Goal: Task Accomplishment & Management: Complete application form

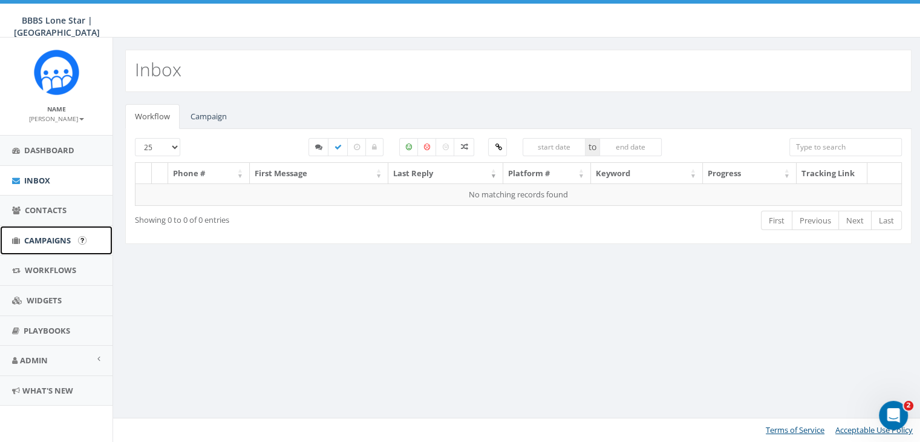
click at [50, 238] on span "Campaigns" at bounding box center [47, 240] width 47 height 11
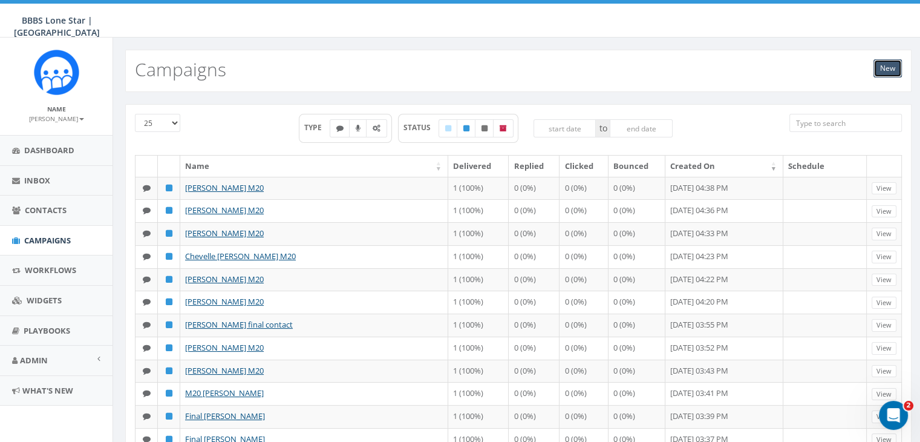
click at [886, 68] on link "New" at bounding box center [888, 68] width 28 height 18
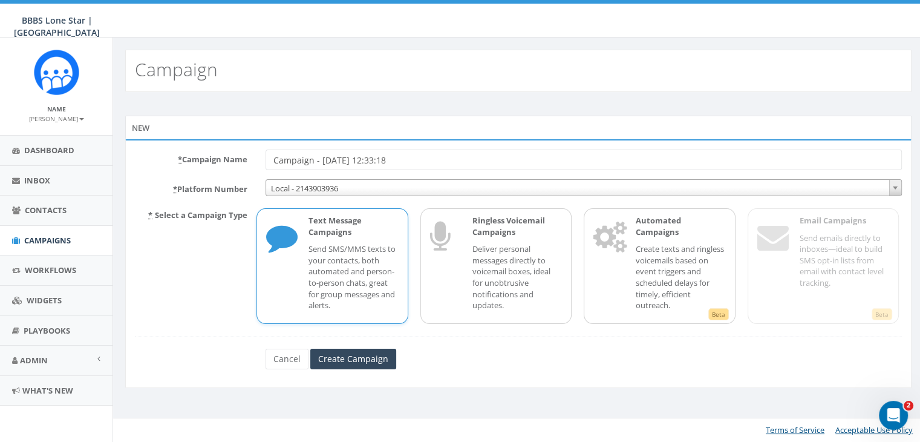
drag, startPoint x: 429, startPoint y: 156, endPoint x: 200, endPoint y: 146, distance: 229.6
click at [205, 146] on div "* Campaign Name Campaign - 09/17/2025, 12:33:18 * Platform Number Local - 21439…" at bounding box center [518, 263] width 787 height 249
type input "[PERSON_NAME] Missed info session"
click at [378, 355] on input "Create Campaign" at bounding box center [353, 359] width 86 height 21
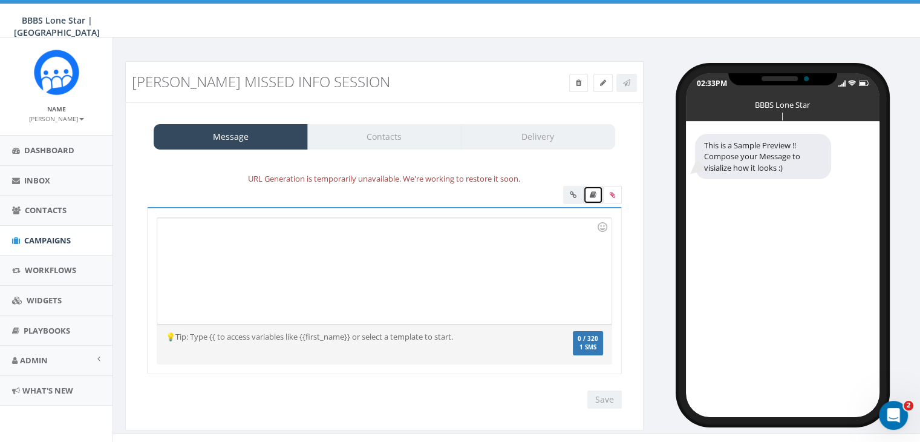
click at [594, 194] on icon at bounding box center [593, 194] width 7 height 7
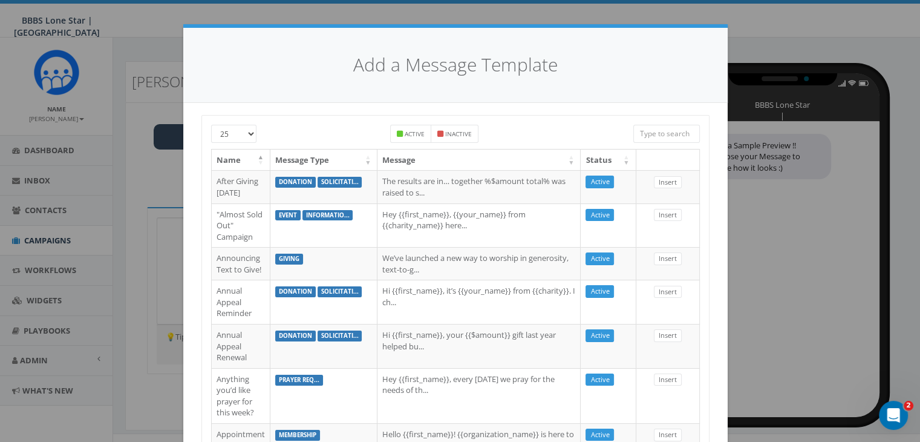
click at [649, 131] on input "search" at bounding box center [667, 134] width 67 height 18
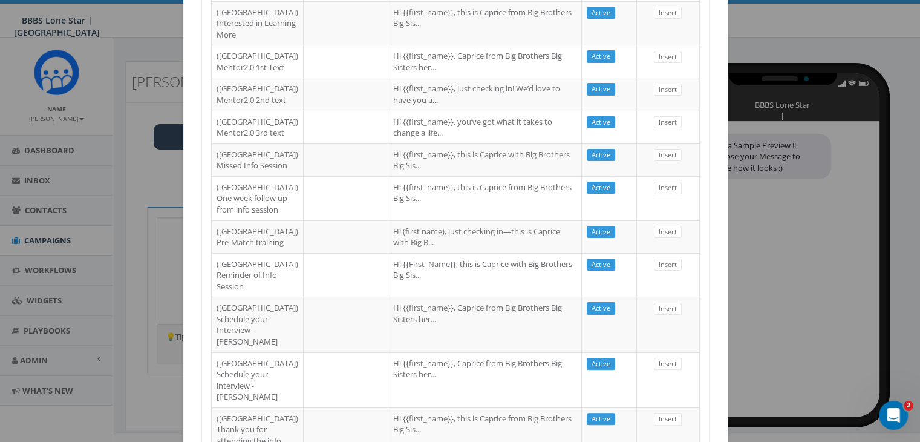
scroll to position [242, 0]
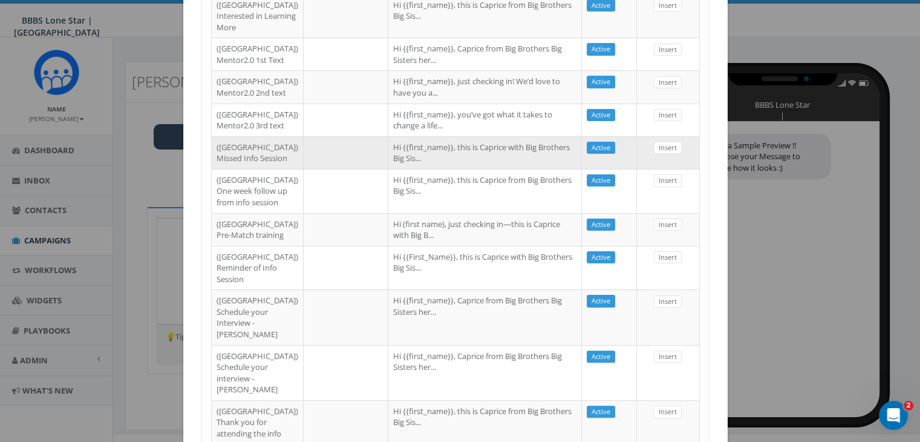
type input "dallas"
click at [487, 169] on td "Hi {{first_name}}, this is Caprice with Big Brothers Big Sis..." at bounding box center [485, 152] width 194 height 33
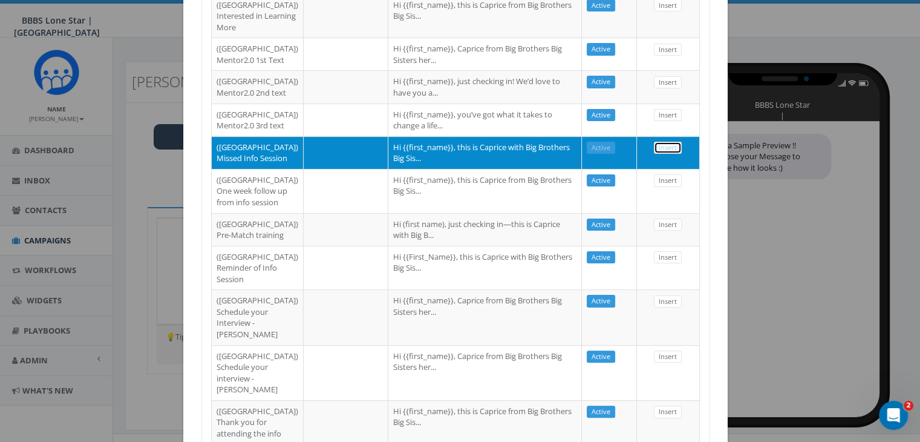
click at [657, 154] on link "Insert" at bounding box center [668, 148] width 28 height 13
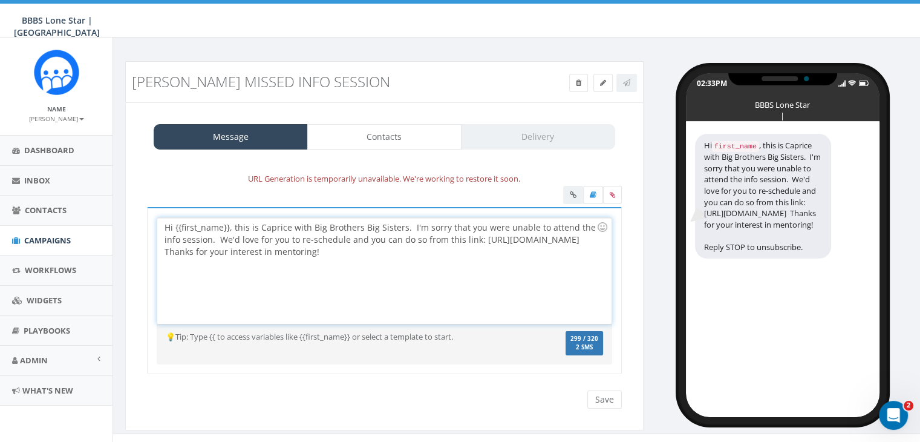
click at [229, 229] on div "Hi {{first_name}}, this is Caprice with Big Brothers Big Sisters. I'm sorry tha…" at bounding box center [384, 271] width 454 height 106
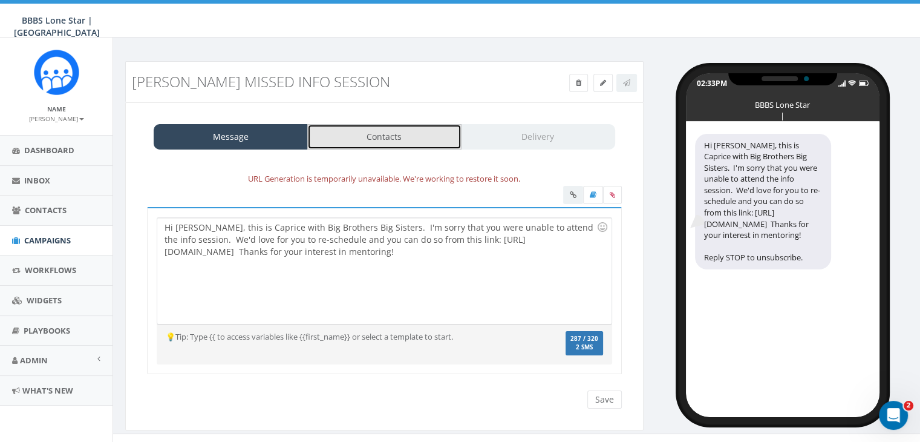
click at [441, 141] on link "Contacts" at bounding box center [384, 136] width 154 height 25
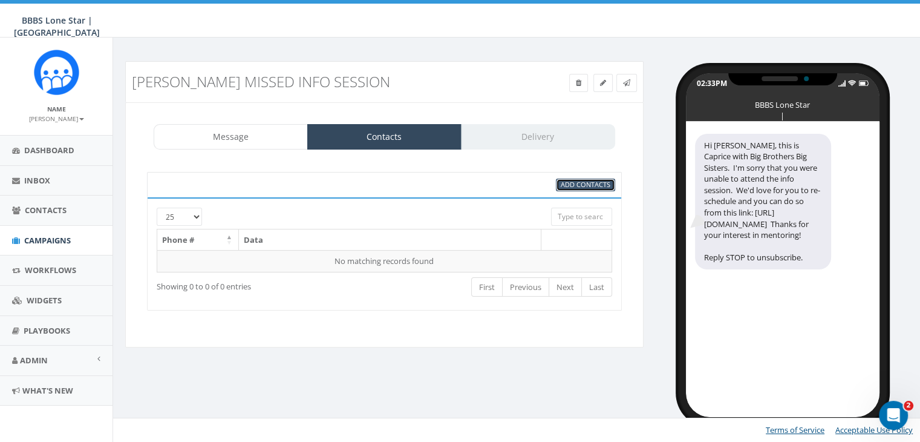
click at [592, 184] on span "Add Contacts" at bounding box center [586, 184] width 50 height 9
select select
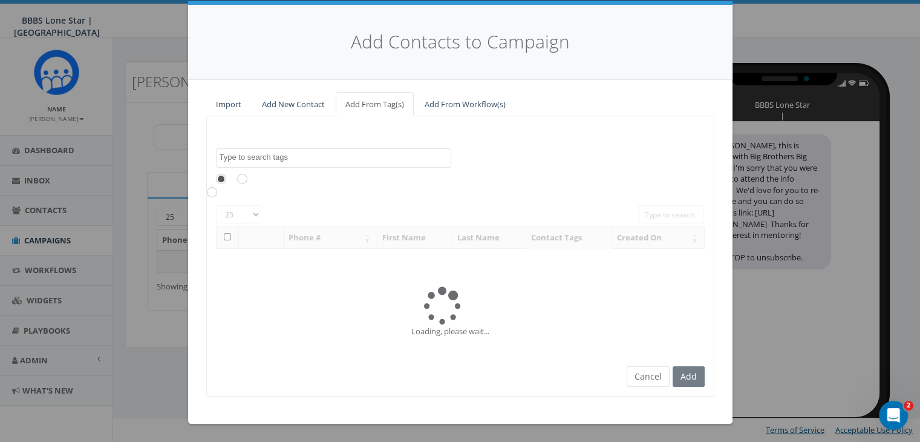
scroll to position [0, 0]
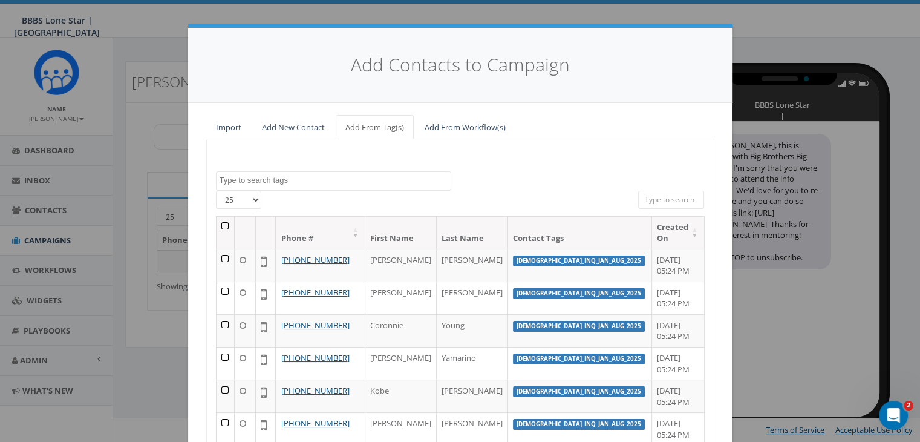
click at [646, 197] on input "search" at bounding box center [671, 200] width 67 height 18
paste input "254-340-3168"
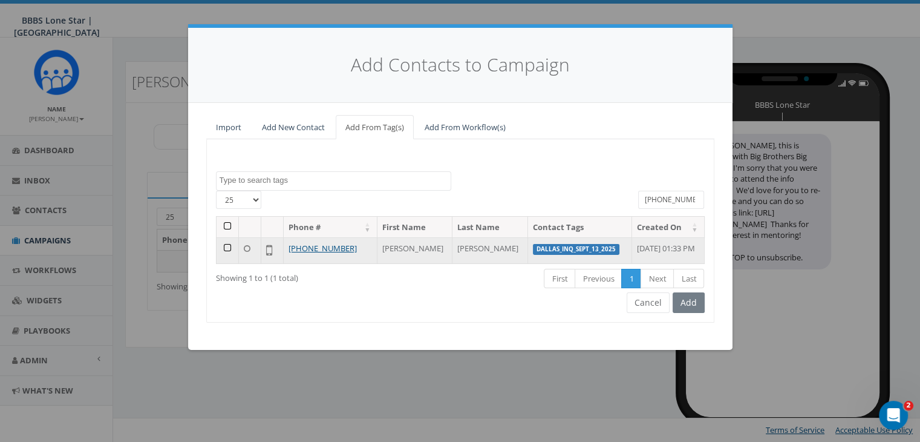
type input "254-340-3168"
click at [226, 246] on td at bounding box center [228, 250] width 22 height 26
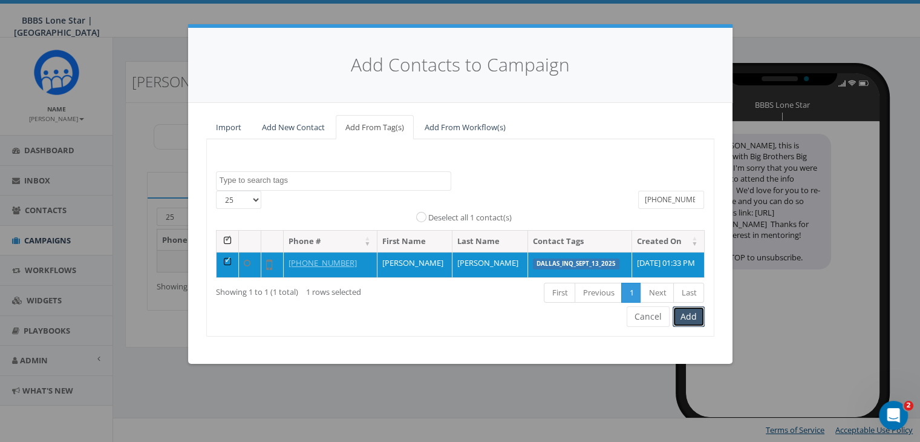
click at [690, 319] on button "Add" at bounding box center [689, 316] width 32 height 21
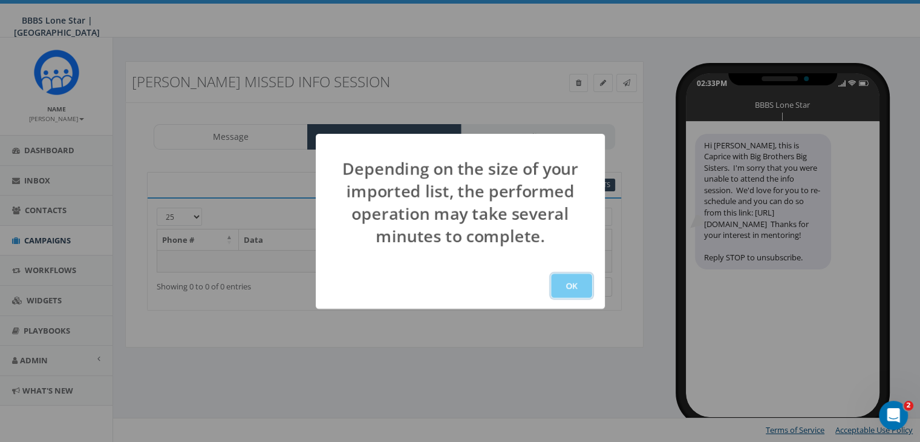
click at [565, 278] on button "OK" at bounding box center [571, 286] width 41 height 24
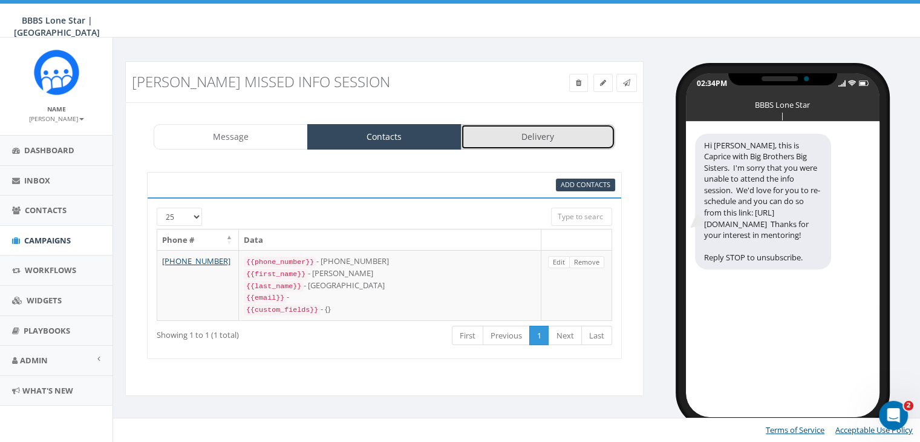
click at [525, 138] on link "Delivery" at bounding box center [538, 136] width 154 height 25
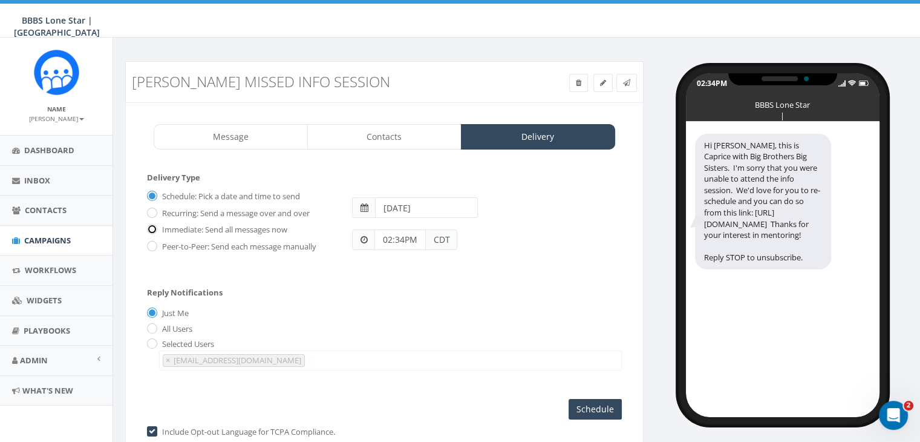
click at [153, 227] on input "Immediate: Send all messages now" at bounding box center [151, 230] width 8 height 8
radio input "true"
click at [589, 404] on input "Send Now" at bounding box center [593, 409] width 57 height 21
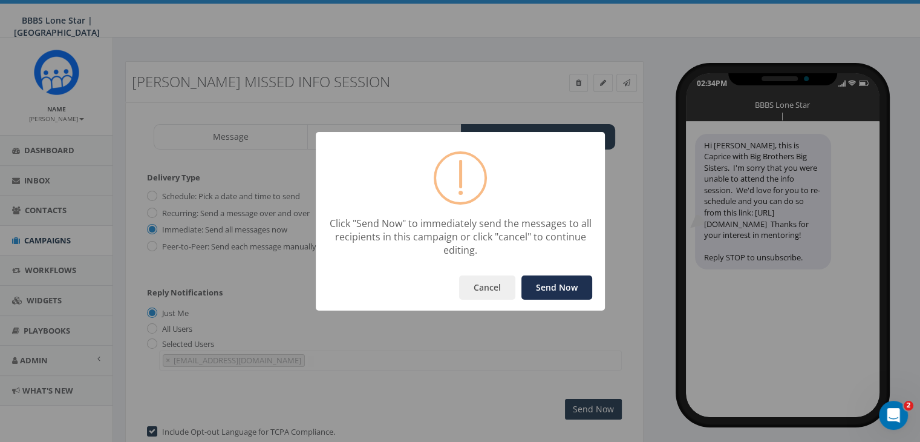
click at [552, 286] on button "Send Now" at bounding box center [557, 287] width 71 height 24
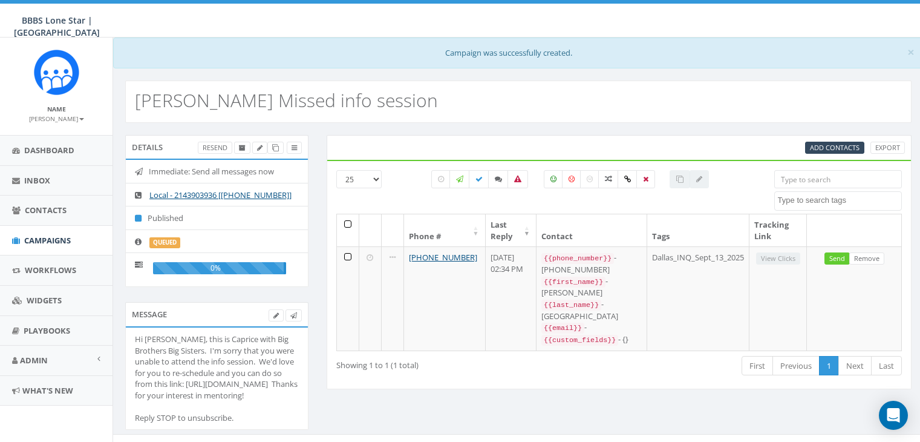
select select
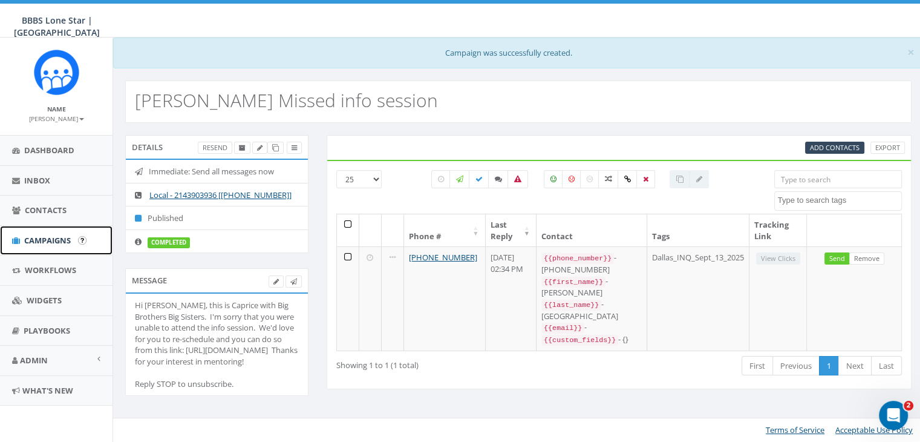
click at [48, 237] on span "Campaigns" at bounding box center [47, 240] width 47 height 11
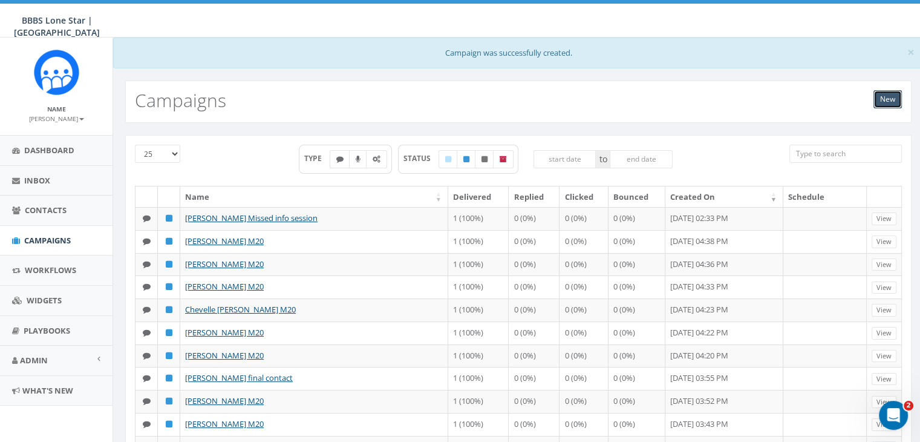
click at [888, 100] on link "New" at bounding box center [888, 99] width 28 height 18
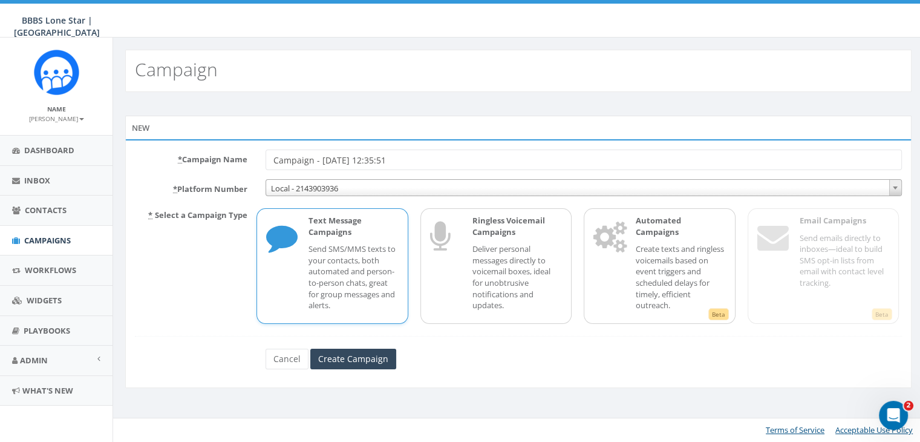
drag, startPoint x: 413, startPoint y: 162, endPoint x: 206, endPoint y: 166, distance: 207.0
click at [203, 165] on div "* Campaign Name Campaign - 09/17/2025, 12:35:51" at bounding box center [518, 159] width 785 height 21
type input "Willie Bonilla missed info"
click at [322, 285] on p "Send SMS/MMS texts to your contacts, both automated and person-to-person chats,…" at bounding box center [354, 276] width 90 height 67
click at [356, 356] on input "Create Campaign" at bounding box center [353, 359] width 86 height 21
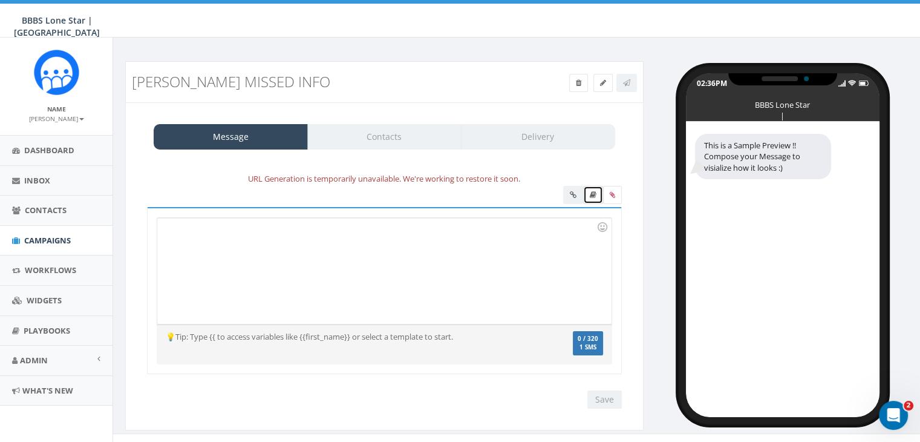
click at [594, 201] on link at bounding box center [593, 195] width 20 height 18
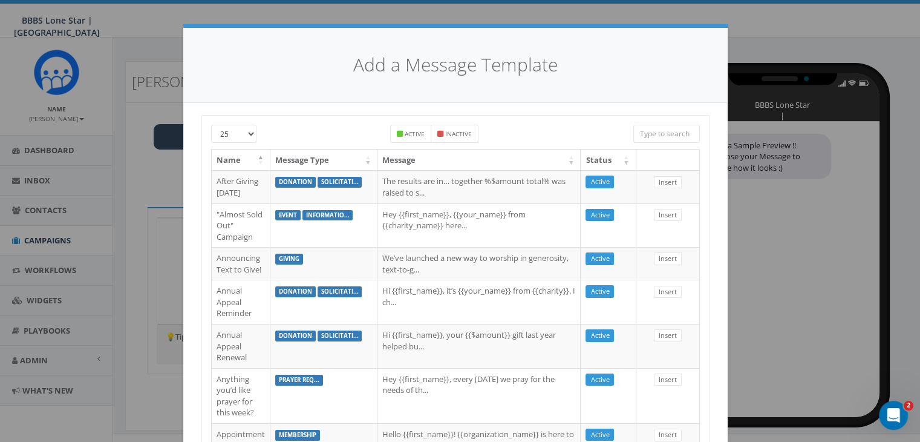
drag, startPoint x: 635, startPoint y: 136, endPoint x: 628, endPoint y: 141, distance: 8.2
click at [634, 137] on input "search" at bounding box center [667, 134] width 67 height 18
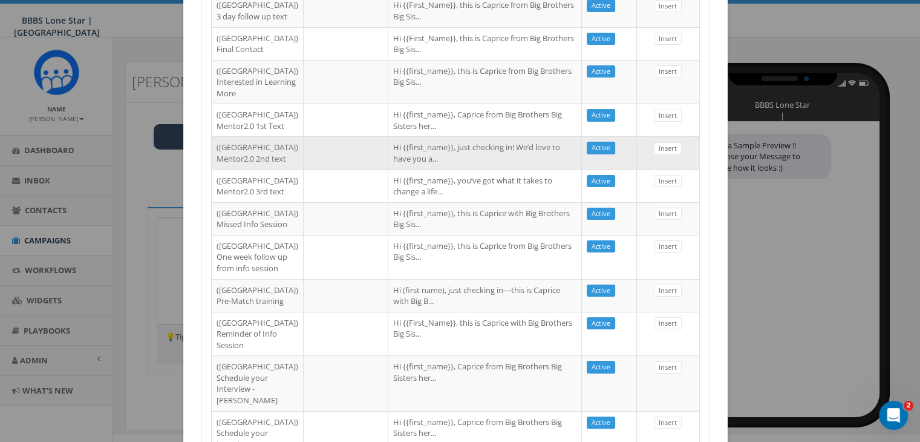
scroll to position [182, 0]
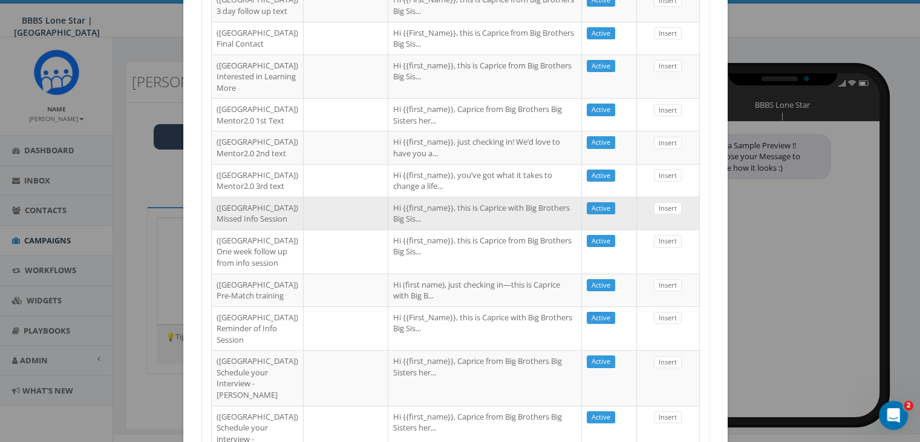
type input "dallas"
click at [388, 229] on td "Hi {{first_name}}, this is Caprice with Big Brothers Big Sis..." at bounding box center [485, 213] width 194 height 33
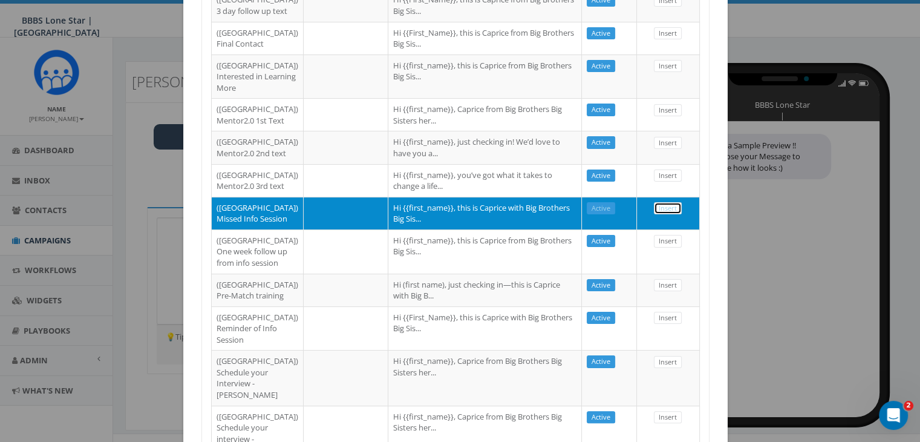
click at [655, 215] on link "Insert" at bounding box center [668, 208] width 28 height 13
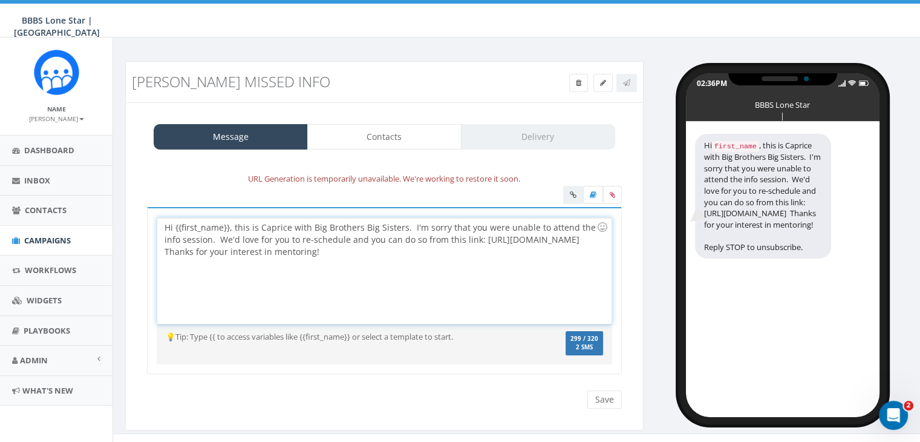
click at [229, 228] on div "Hi {{first_name}}, this is Caprice with Big Brothers Big Sisters. I'm sorry tha…" at bounding box center [384, 271] width 454 height 106
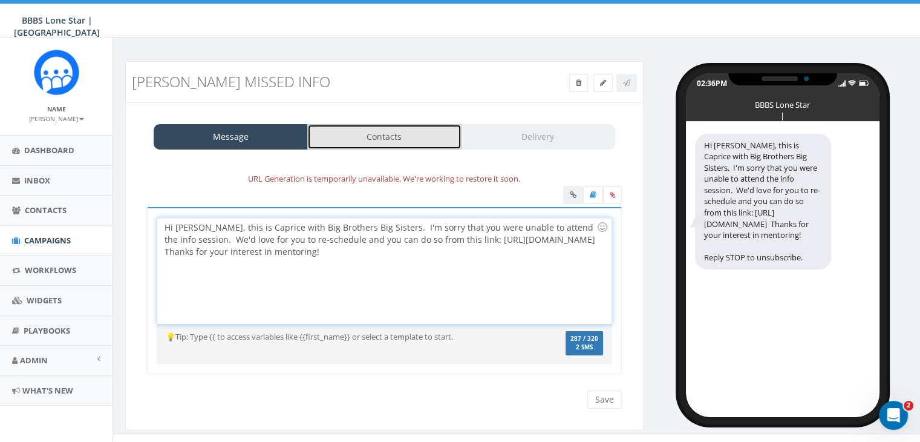
click at [423, 136] on link "Contacts" at bounding box center [384, 136] width 154 height 25
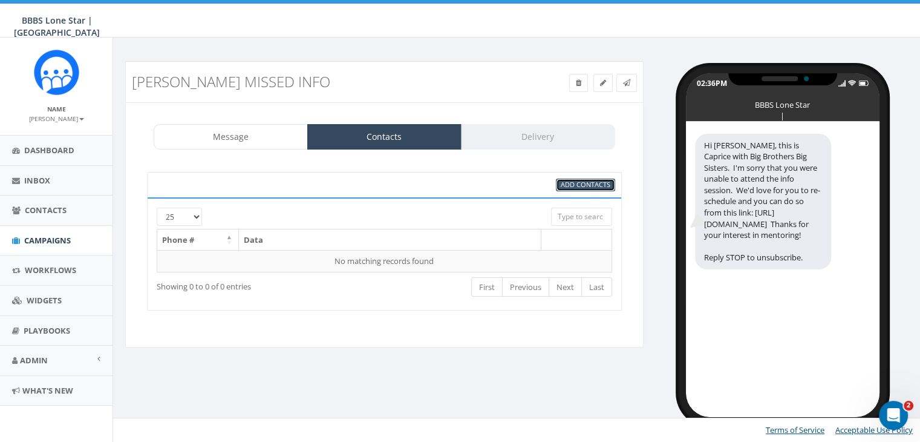
click at [600, 189] on link "Add Contacts" at bounding box center [585, 185] width 59 height 13
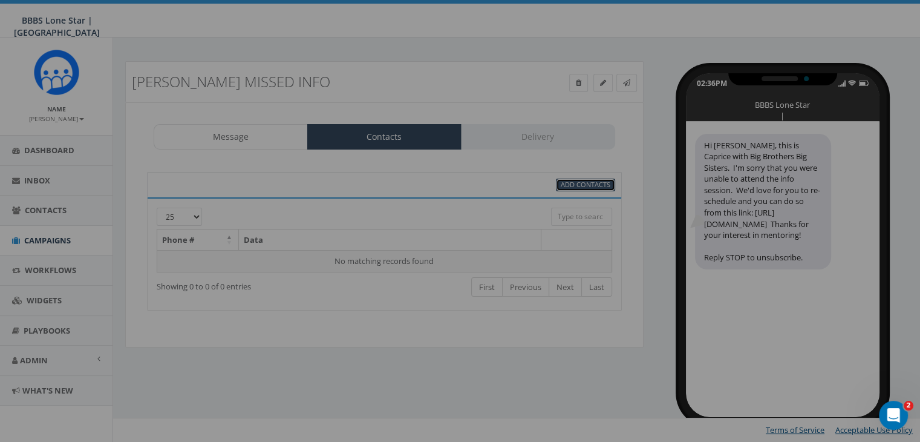
select select
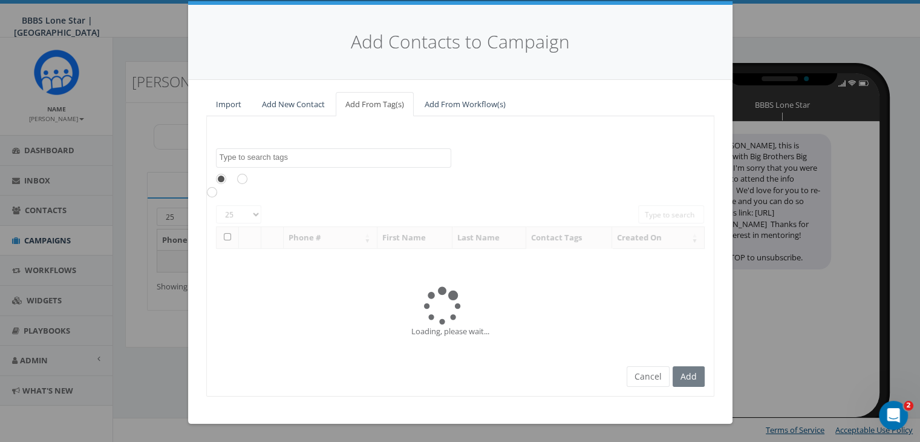
scroll to position [0, 0]
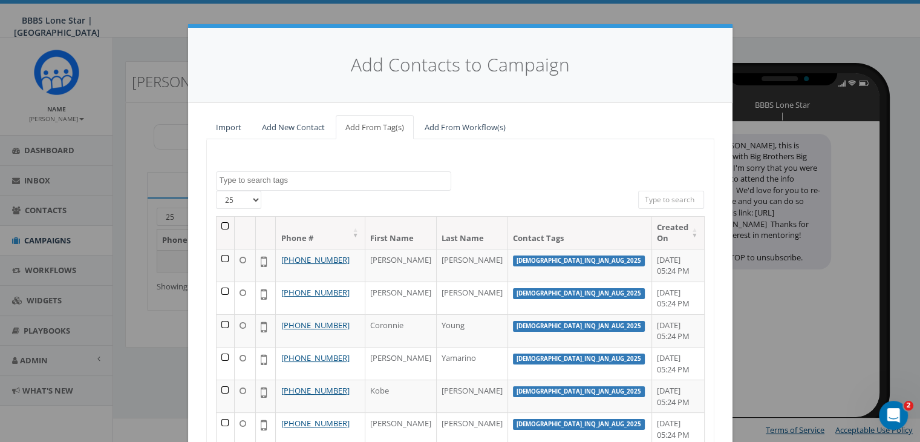
click at [673, 197] on input "search" at bounding box center [671, 200] width 67 height 18
paste input "214-364-1733"
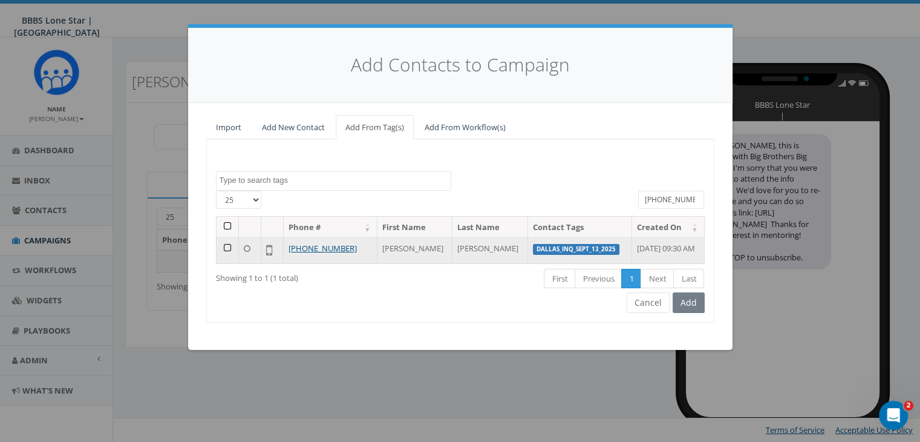
type input "214-364-1733"
click at [226, 243] on td at bounding box center [228, 250] width 22 height 26
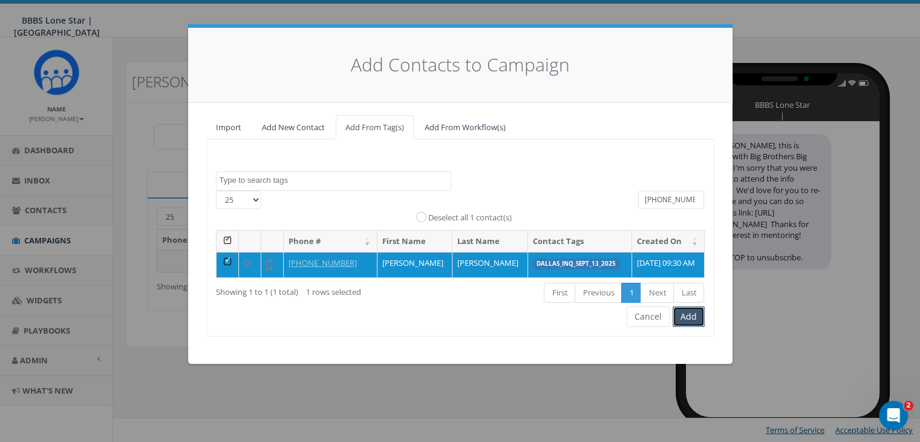
click at [685, 318] on button "Add" at bounding box center [689, 316] width 32 height 21
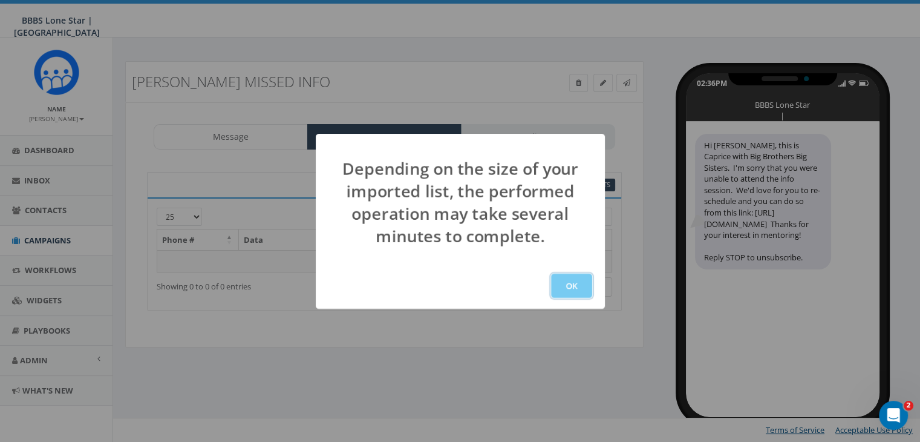
click at [561, 281] on button "OK" at bounding box center [571, 286] width 41 height 24
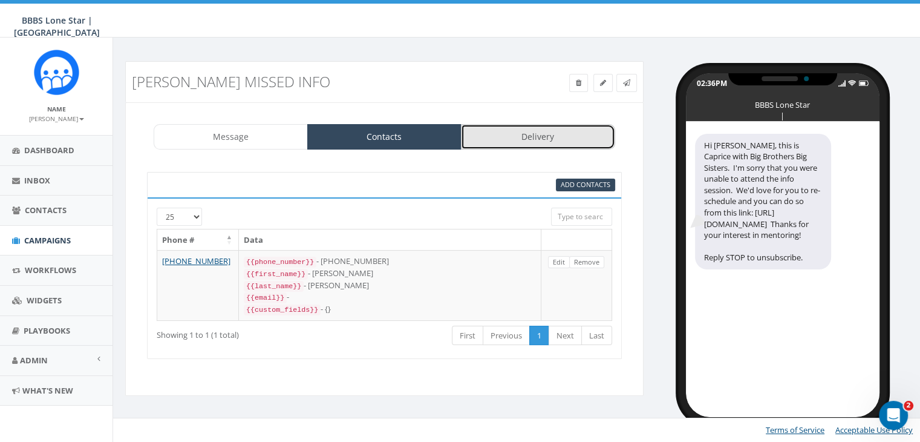
click at [516, 139] on link "Delivery" at bounding box center [538, 136] width 154 height 25
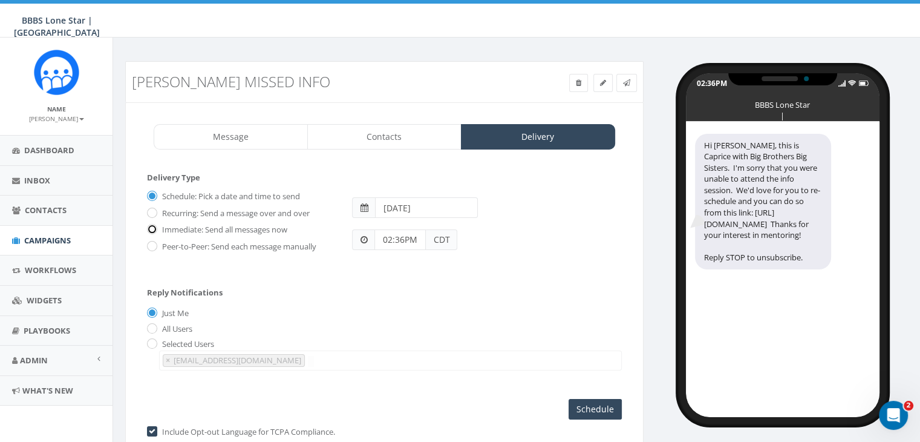
click at [150, 228] on input "Immediate: Send all messages now" at bounding box center [151, 230] width 8 height 8
radio input "true"
click at [594, 405] on input "Send Now" at bounding box center [593, 409] width 57 height 21
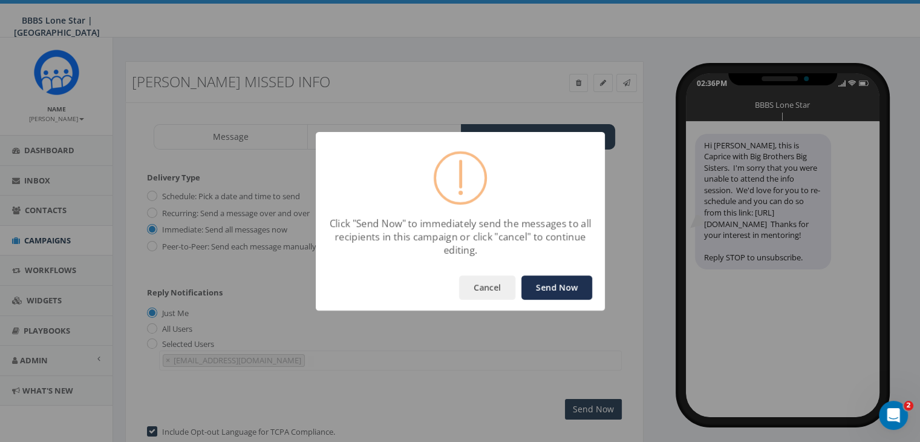
click at [568, 281] on button "Send Now" at bounding box center [557, 287] width 71 height 24
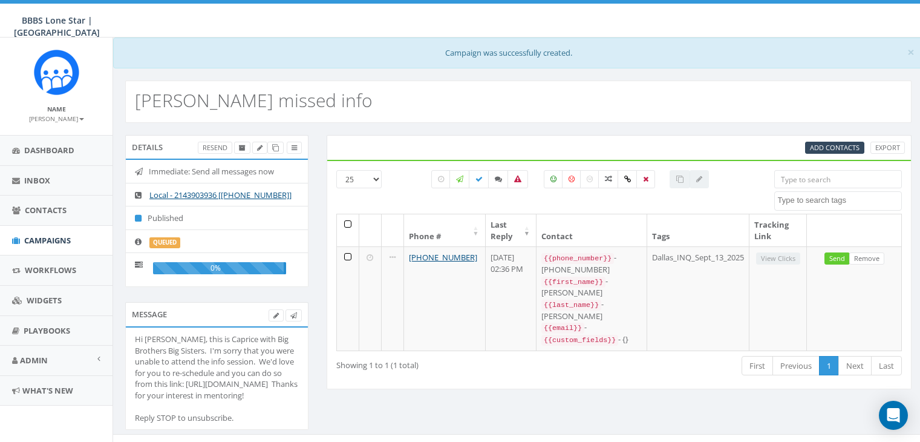
select select
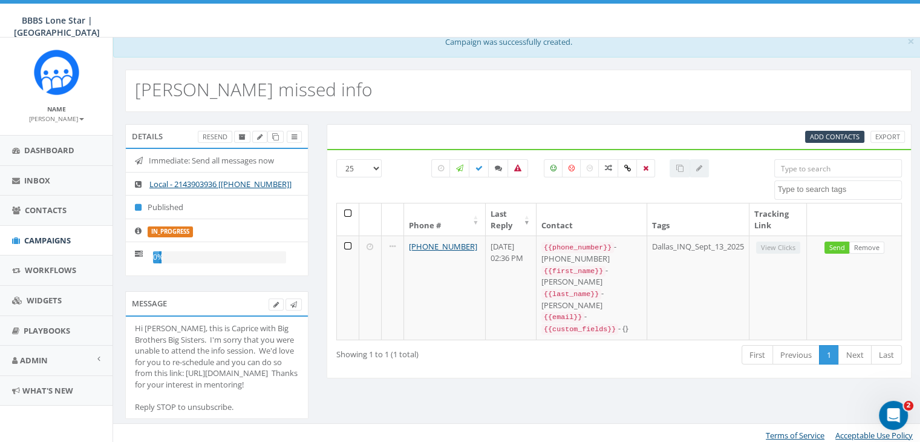
scroll to position [15, 0]
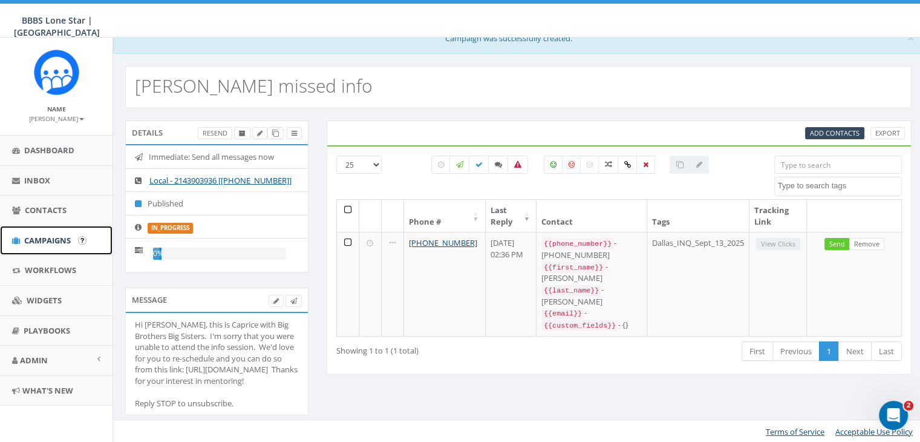
click at [48, 239] on span "Campaigns" at bounding box center [47, 240] width 47 height 11
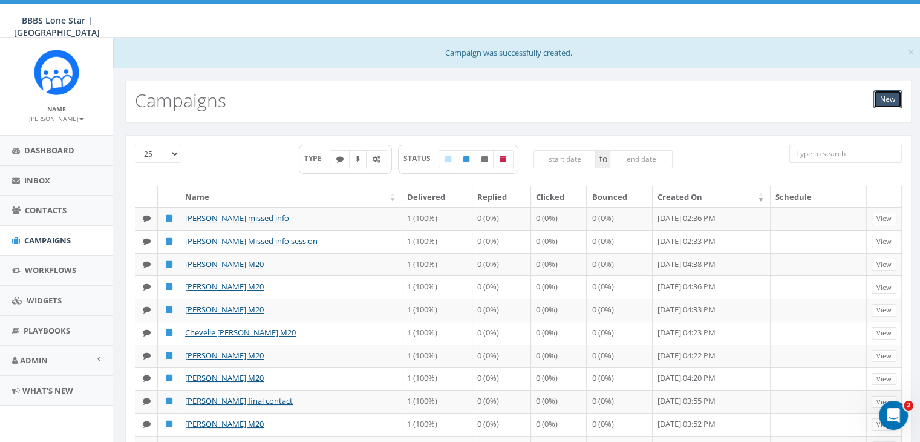
click at [891, 97] on link "New" at bounding box center [888, 99] width 28 height 18
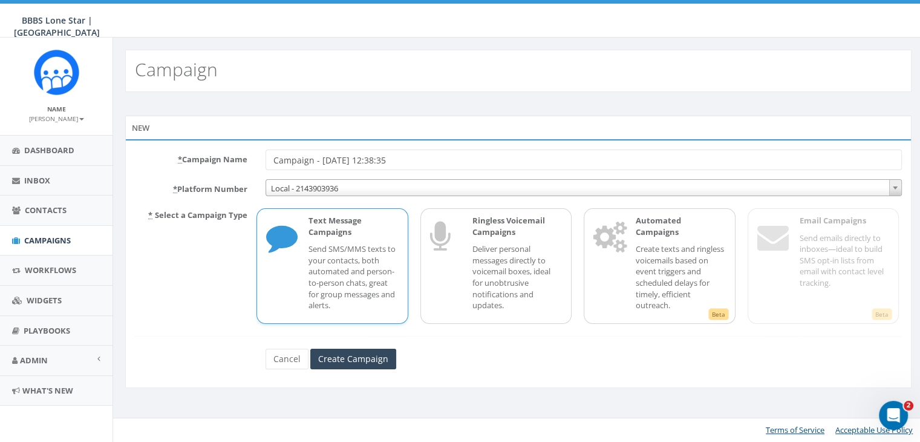
drag, startPoint x: 433, startPoint y: 157, endPoint x: 203, endPoint y: 160, distance: 229.3
click at [203, 160] on div "* Campaign Name Campaign - [DATE] 12:38:35" at bounding box center [518, 159] width 785 height 21
type input "[PERSON_NAME] missed info"
click at [339, 355] on input "Create Campaign" at bounding box center [353, 359] width 86 height 21
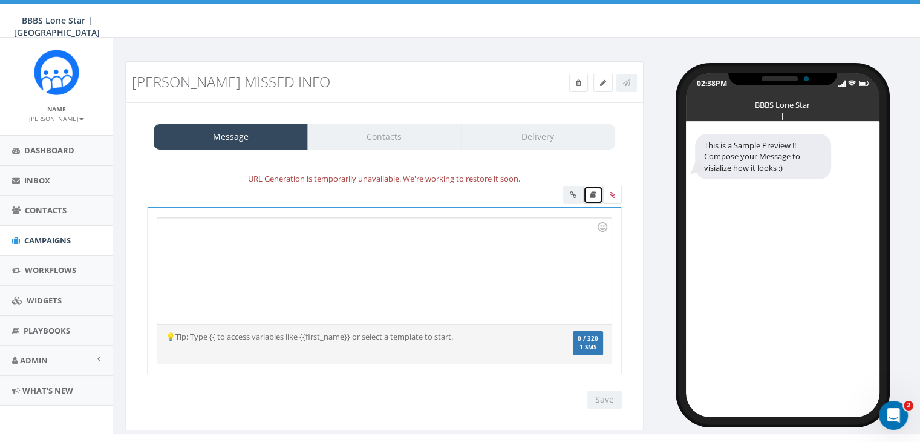
click at [595, 193] on icon at bounding box center [593, 194] width 7 height 7
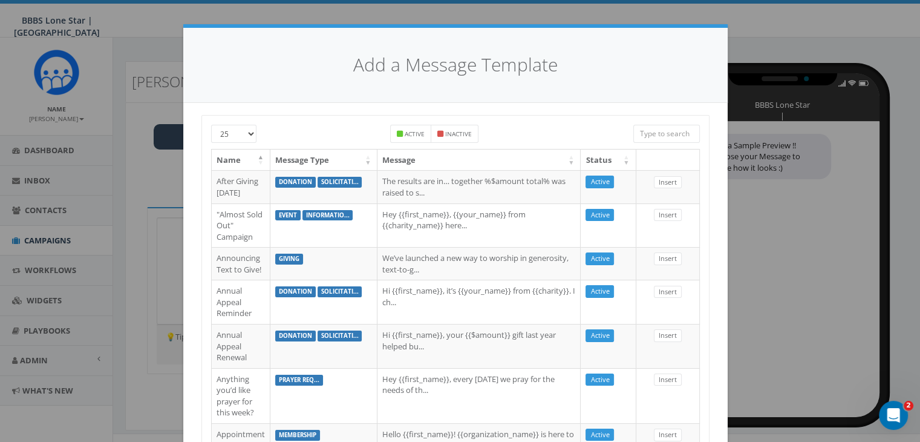
click at [641, 139] on input "search" at bounding box center [667, 134] width 67 height 18
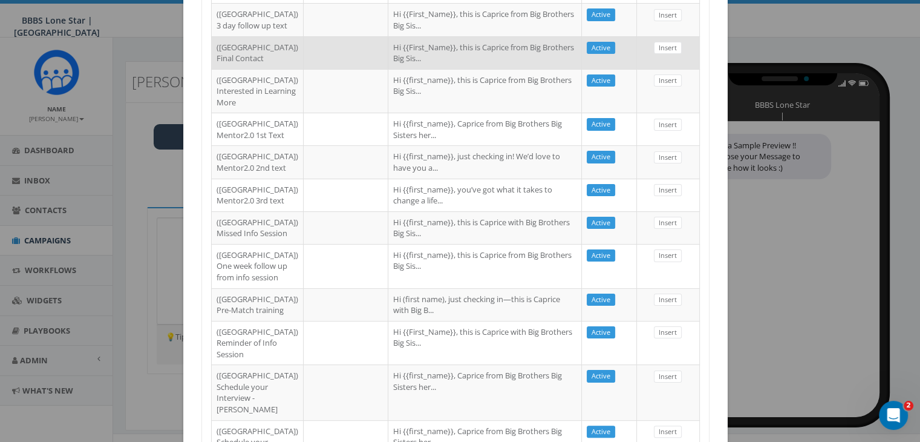
scroll to position [182, 0]
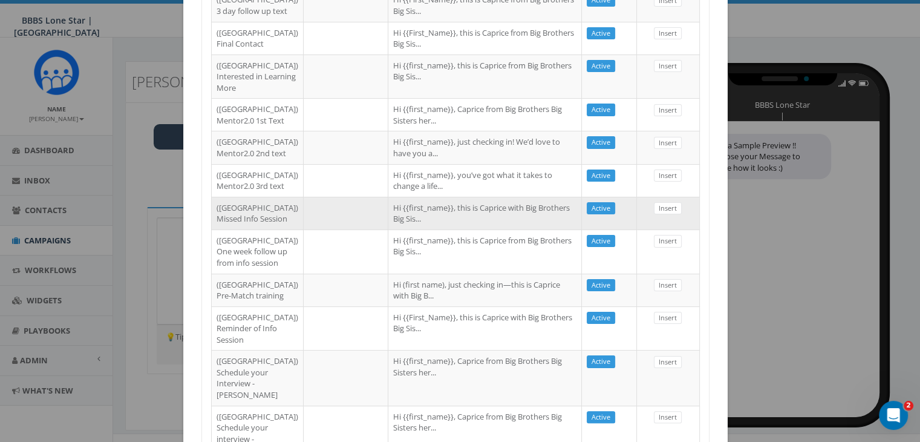
type input "dallas"
click at [389, 229] on td "Hi {{first_name}}, this is Caprice with Big Brothers Big Sis..." at bounding box center [485, 213] width 194 height 33
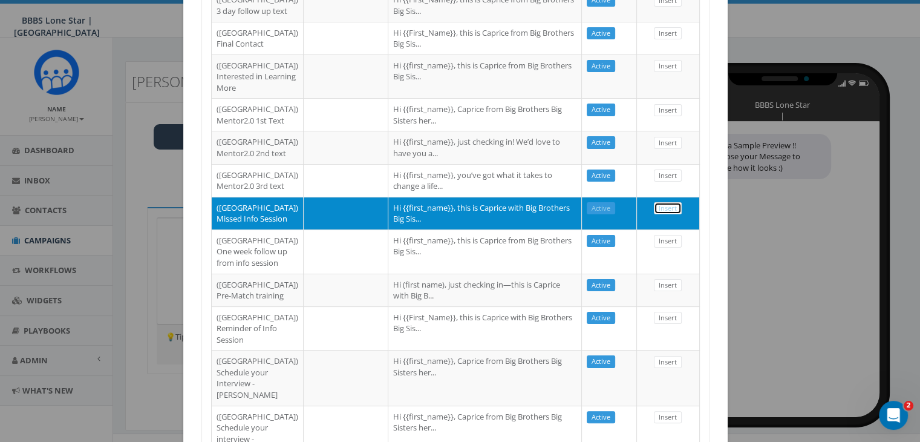
click at [669, 215] on link "Insert" at bounding box center [668, 208] width 28 height 13
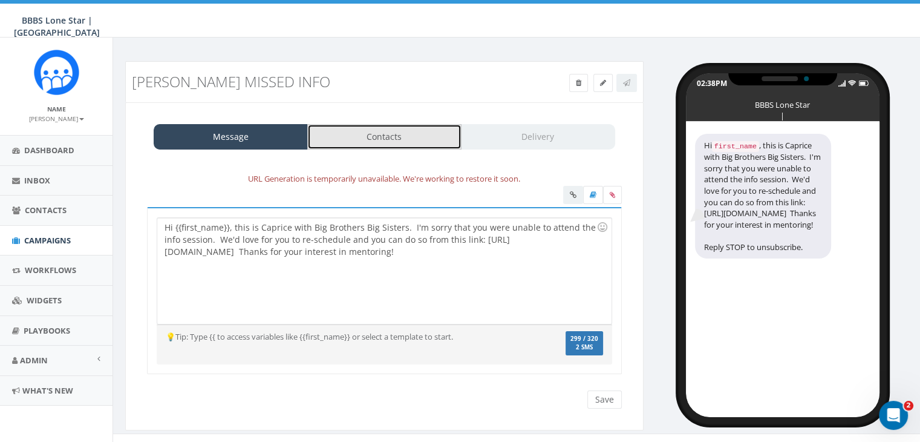
click at [421, 126] on link "Contacts" at bounding box center [384, 136] width 154 height 25
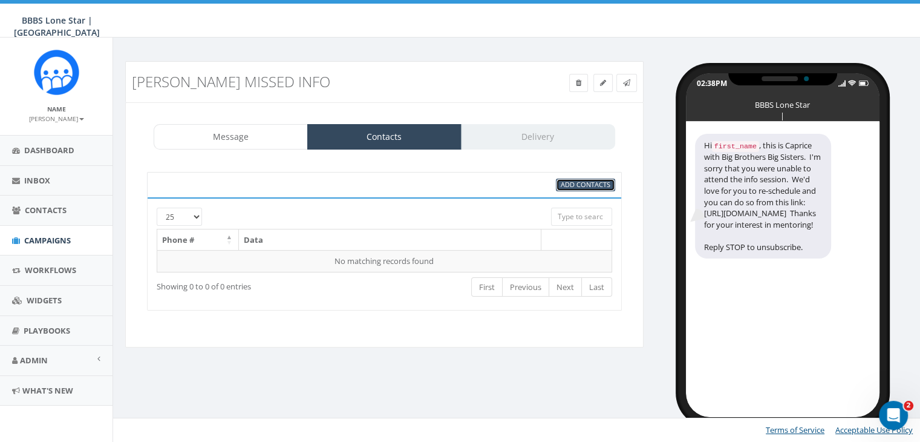
click at [605, 182] on span "Add Contacts" at bounding box center [586, 184] width 50 height 9
select select
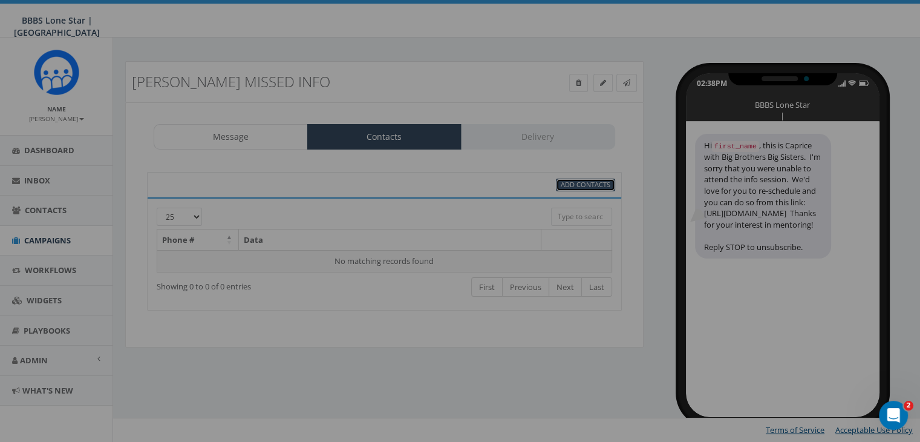
scroll to position [0, 0]
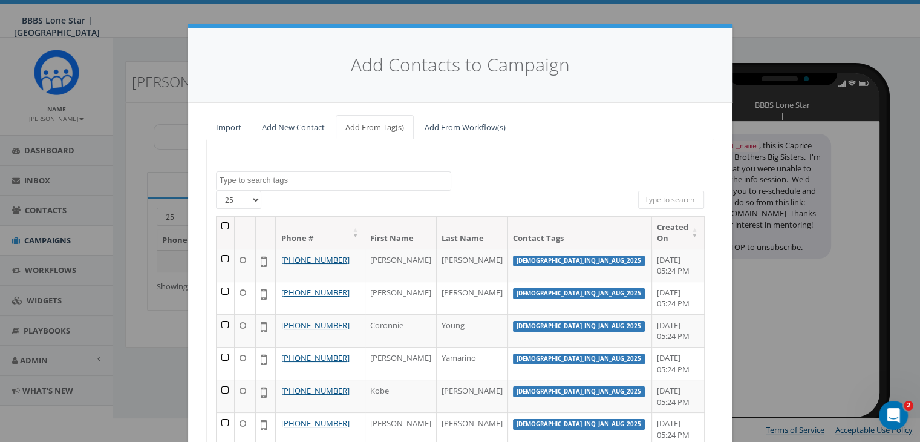
click at [650, 198] on input "search" at bounding box center [671, 200] width 67 height 18
paste input "714-746-9823"
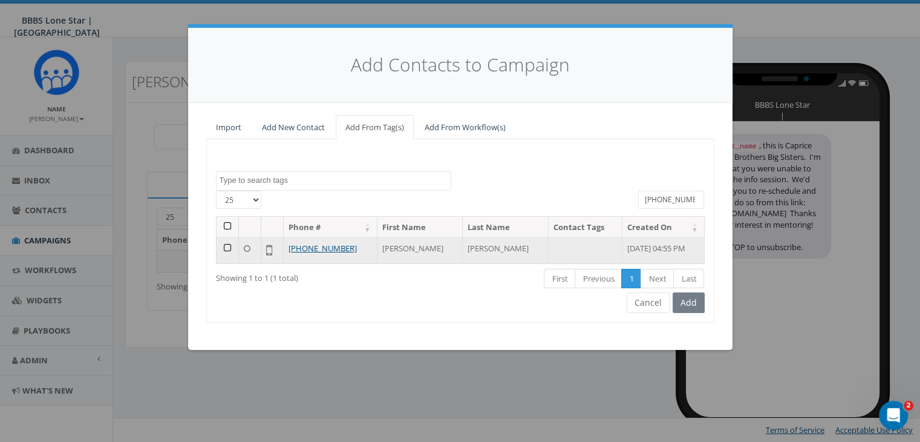
type input "714-746-9823"
click at [226, 246] on td at bounding box center [228, 250] width 22 height 26
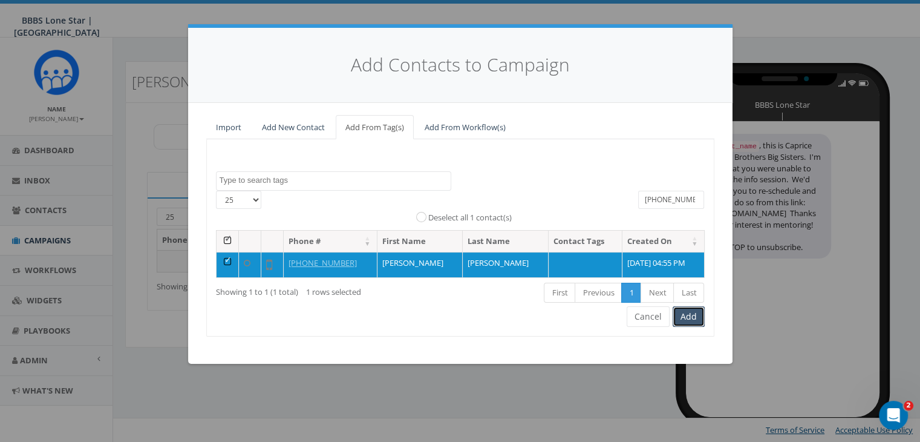
click at [692, 315] on button "Add" at bounding box center [689, 316] width 32 height 21
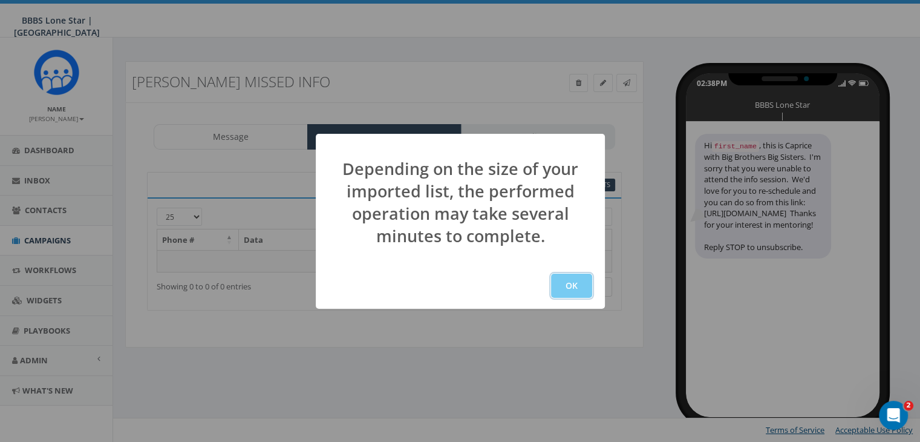
click at [571, 282] on button "OK" at bounding box center [571, 286] width 41 height 24
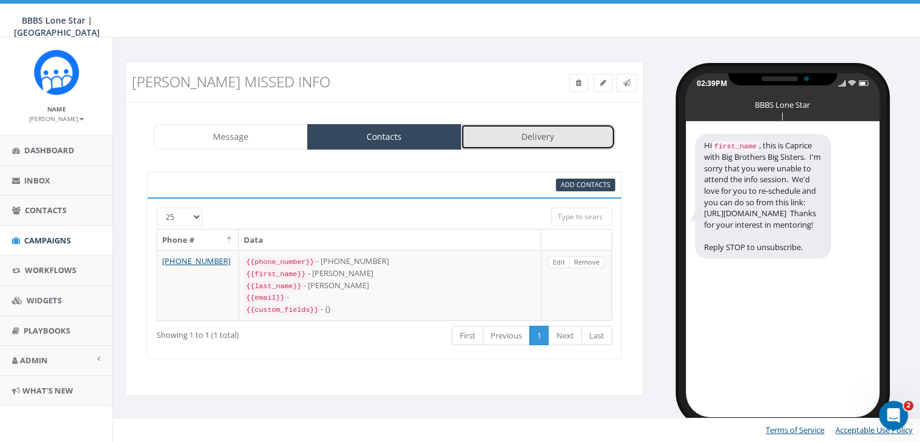
click at [532, 135] on link "Delivery" at bounding box center [538, 136] width 154 height 25
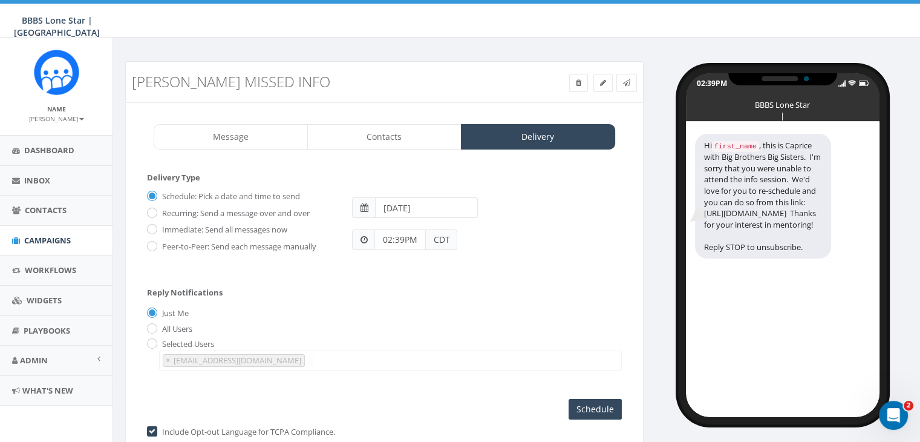
click at [159, 224] on label "Immediate: Send all messages now" at bounding box center [223, 230] width 128 height 12
click at [155, 226] on input "Immediate: Send all messages now" at bounding box center [151, 230] width 8 height 8
radio input "true"
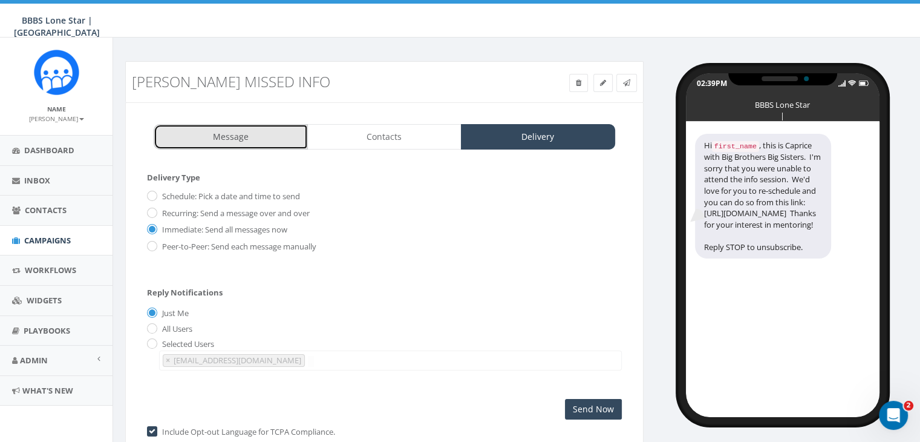
click at [226, 131] on link "Message" at bounding box center [231, 136] width 154 height 25
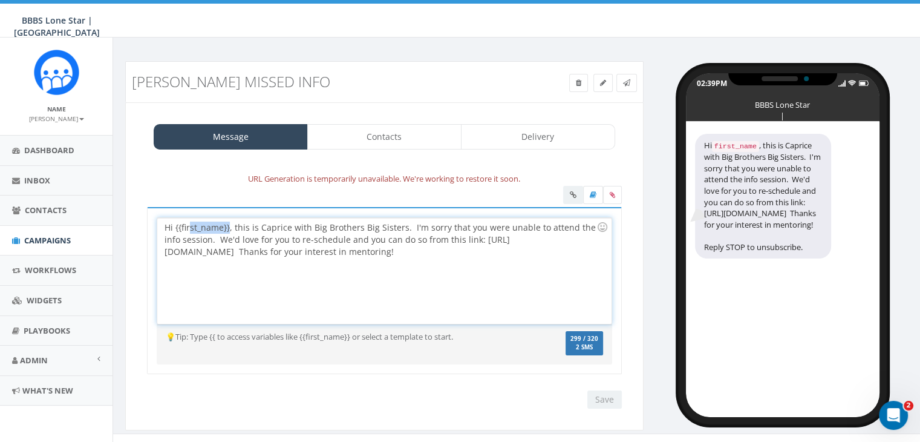
drag, startPoint x: 229, startPoint y: 228, endPoint x: 191, endPoint y: 224, distance: 37.7
click at [191, 224] on div "Hi {{first_name}}, this is Caprice with Big Brothers Big Sisters. I'm sorry tha…" at bounding box center [384, 271] width 454 height 106
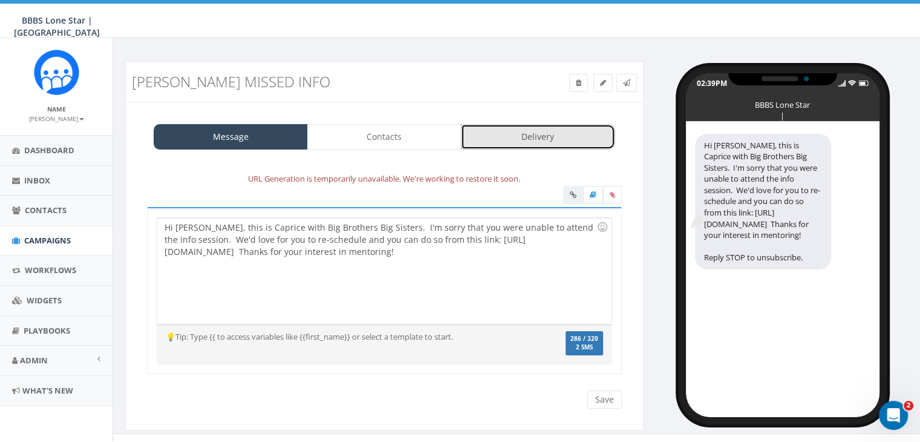
click at [526, 128] on link "Delivery" at bounding box center [538, 136] width 154 height 25
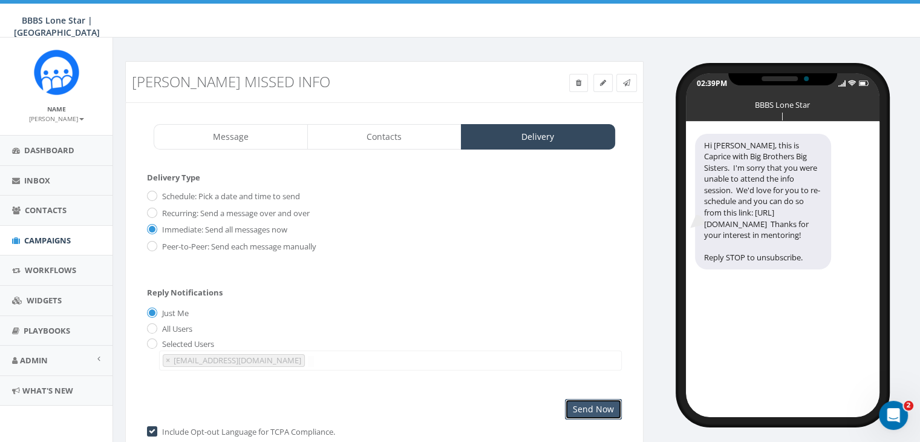
click at [591, 410] on input "Send Now" at bounding box center [593, 409] width 57 height 21
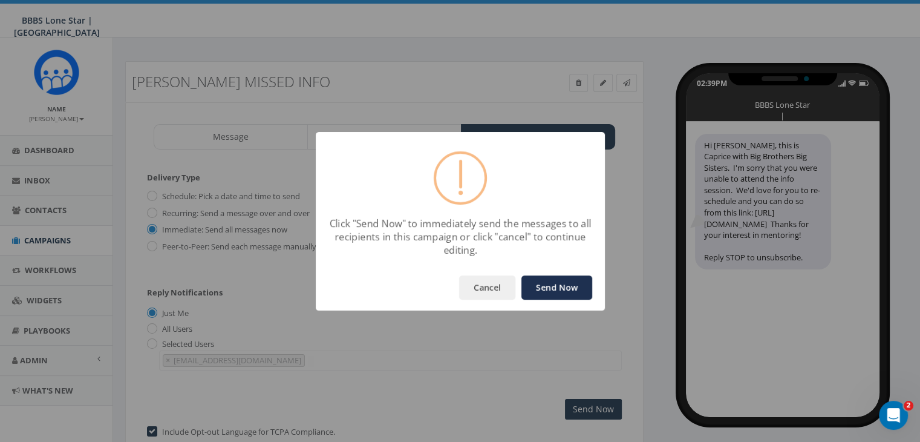
click at [553, 276] on button "Send Now" at bounding box center [557, 287] width 71 height 24
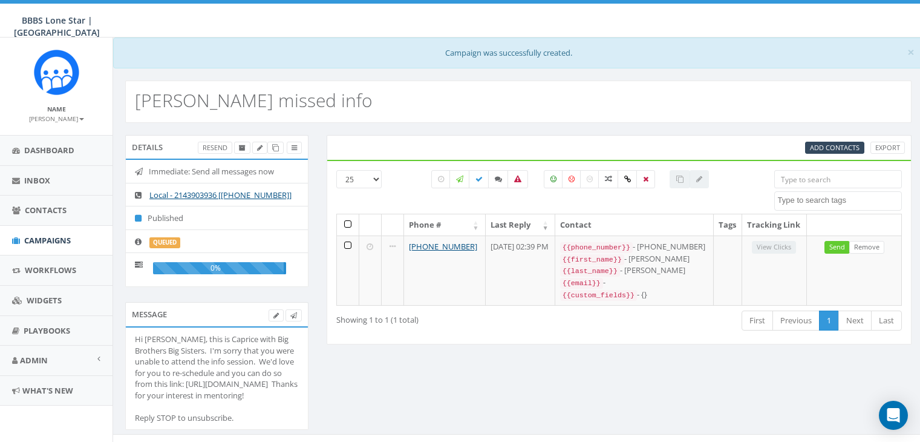
select select
click at [48, 240] on span "Campaigns" at bounding box center [47, 240] width 47 height 11
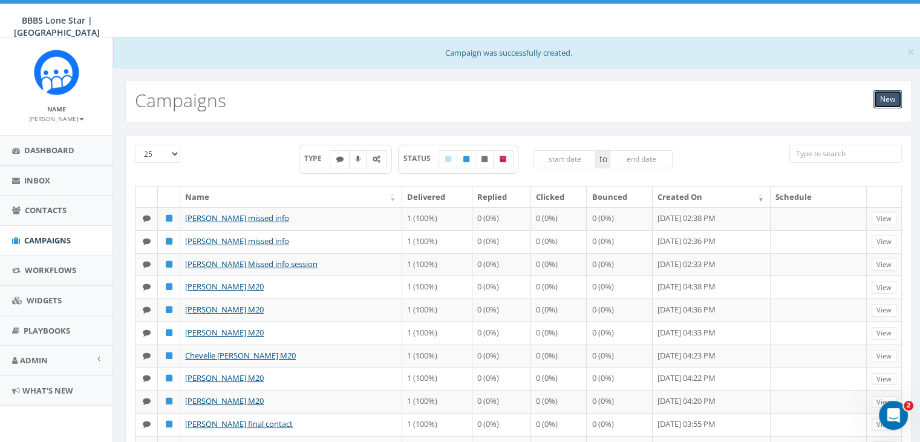
click at [886, 97] on link "New" at bounding box center [888, 99] width 28 height 18
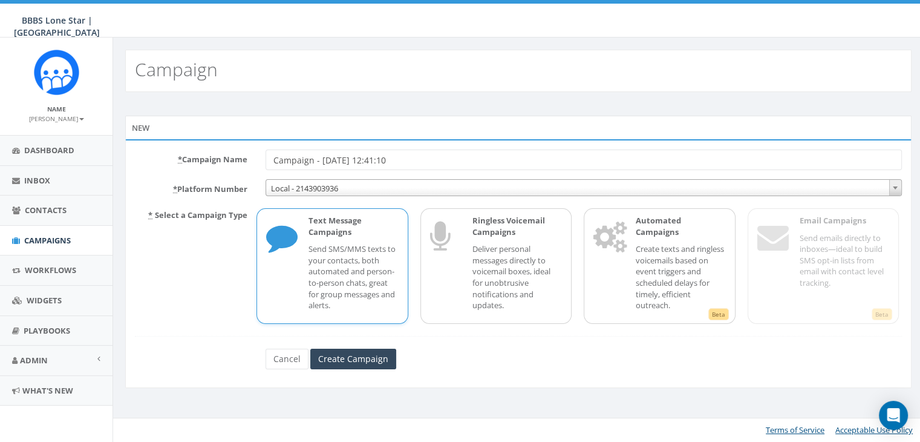
drag, startPoint x: 407, startPoint y: 162, endPoint x: 189, endPoint y: 158, distance: 218.5
click at [182, 158] on div "* Campaign Name Campaign - [DATE] 12:41:10" at bounding box center [518, 159] width 785 height 21
type input "[PERSON_NAME] Thank you"
click at [332, 352] on input "Create Campaign" at bounding box center [353, 359] width 86 height 21
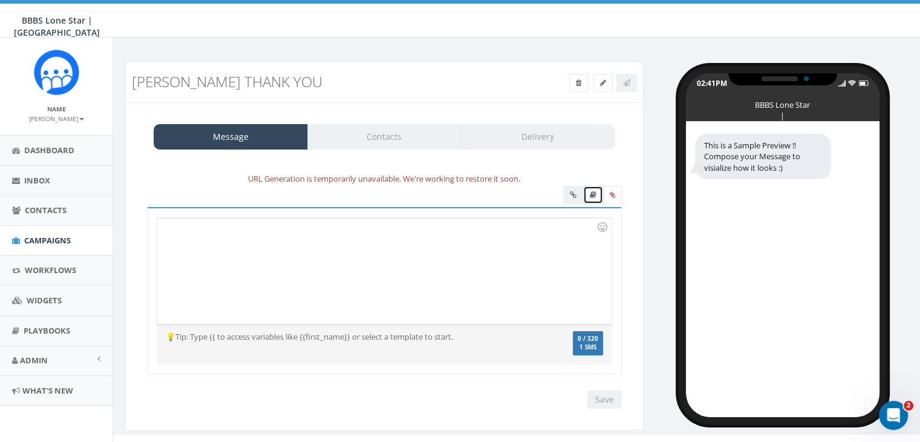
click at [588, 194] on link at bounding box center [593, 195] width 20 height 18
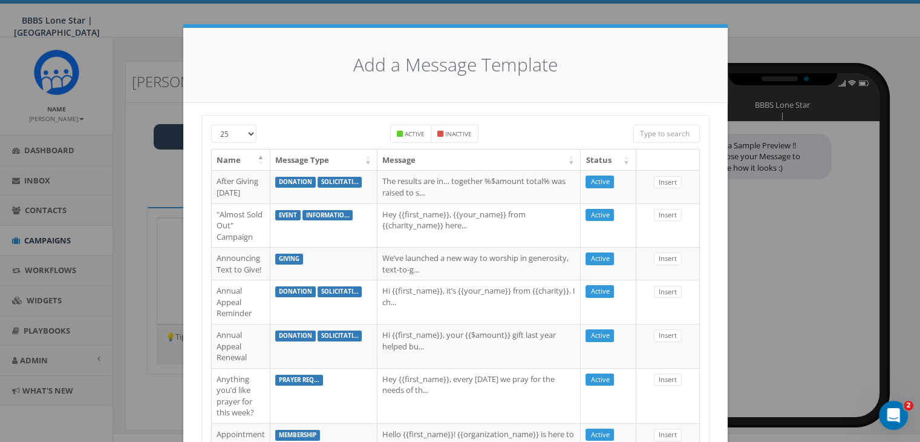
click at [660, 131] on input "search" at bounding box center [667, 134] width 67 height 18
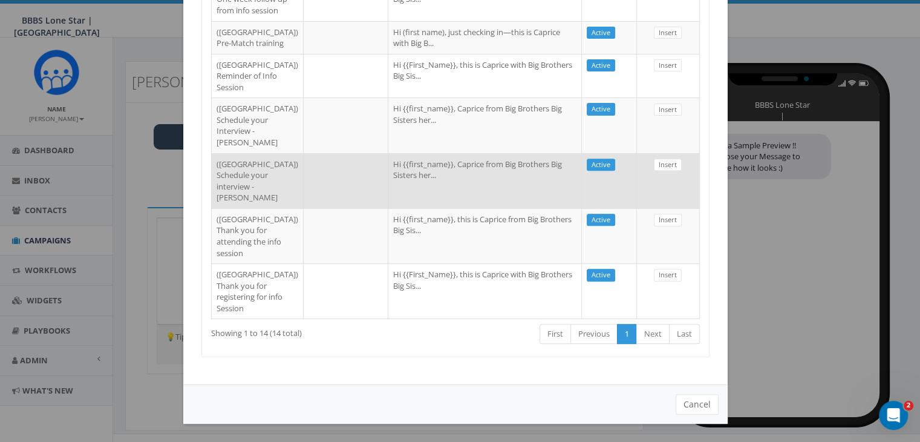
scroll to position [667, 0]
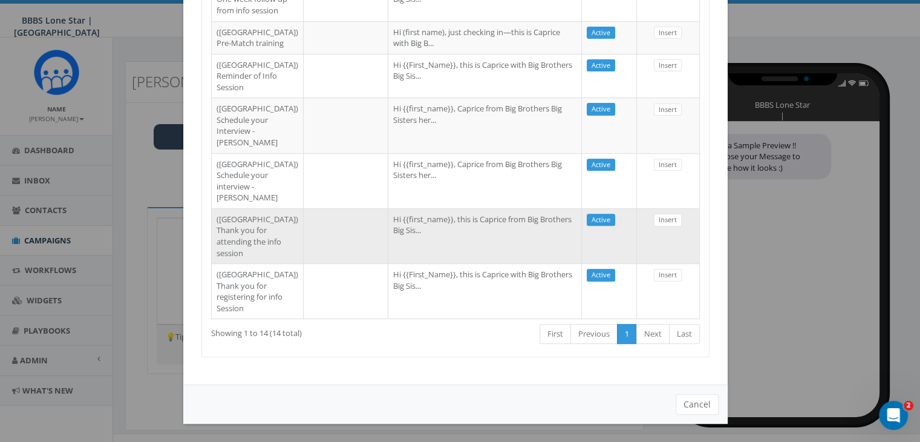
type input "dallas"
click at [441, 225] on td "Hi {{first_name}}, this is Caprice from Big Brothers Big Sis..." at bounding box center [485, 235] width 194 height 55
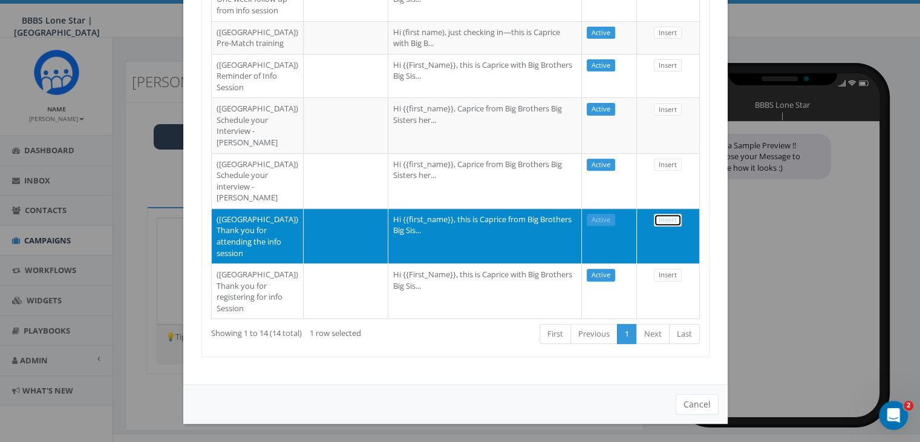
click at [658, 214] on link "Insert" at bounding box center [668, 220] width 28 height 13
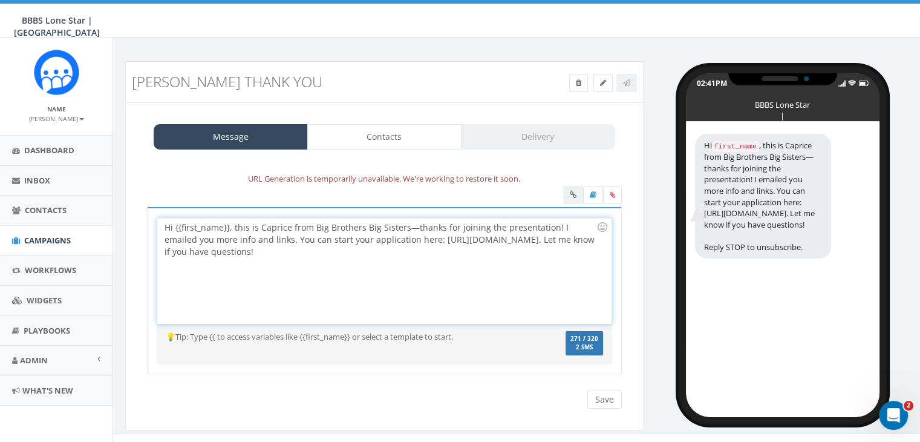
click at [229, 228] on div "Hi {{first_name}}, this is Caprice from Big Brothers Big Sisters—thanks for joi…" at bounding box center [384, 271] width 454 height 106
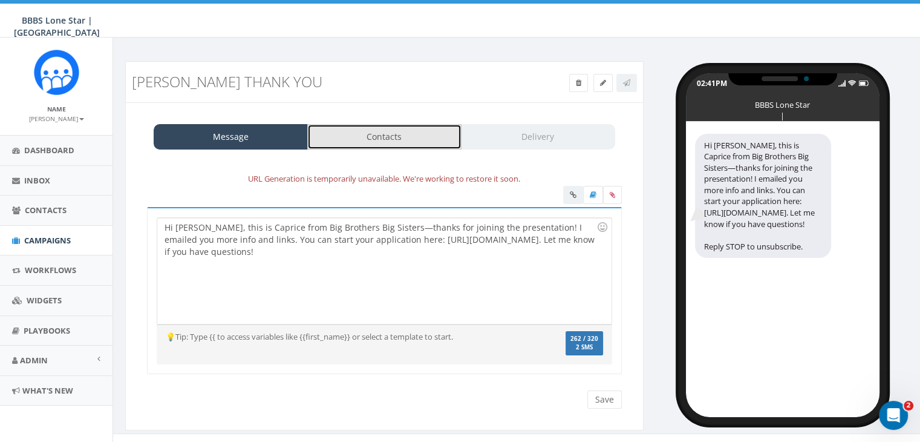
click at [350, 142] on link "Contacts" at bounding box center [384, 136] width 154 height 25
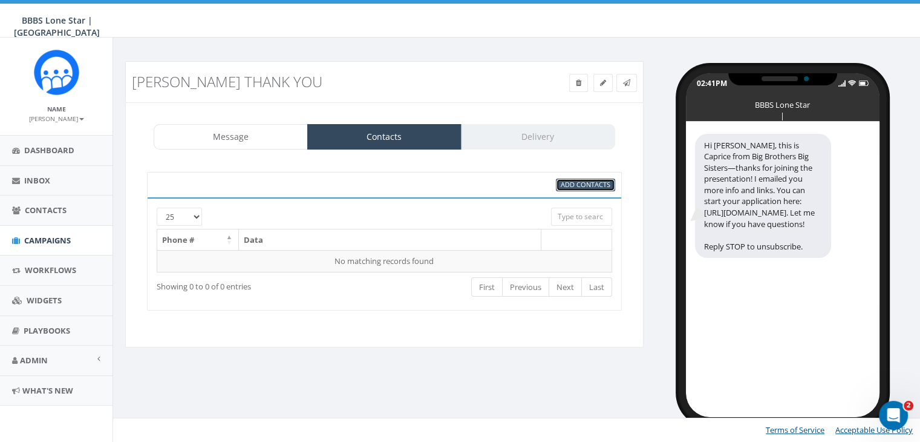
click at [579, 180] on span "Add Contacts" at bounding box center [586, 184] width 50 height 9
select select
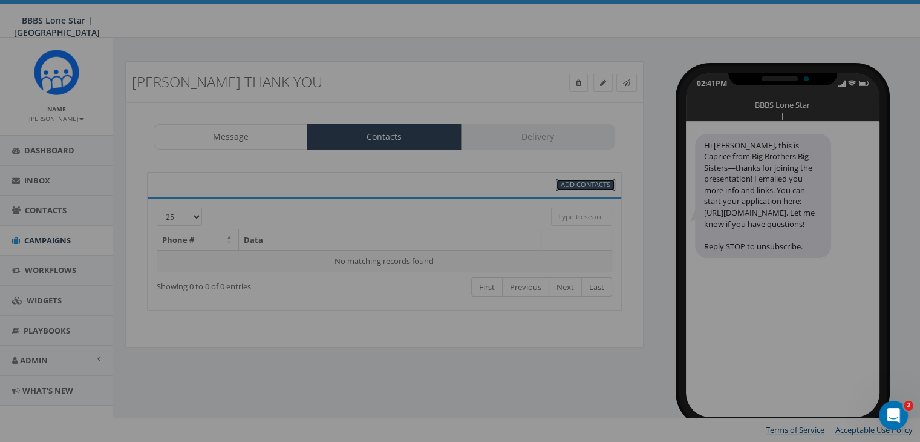
scroll to position [0, 0]
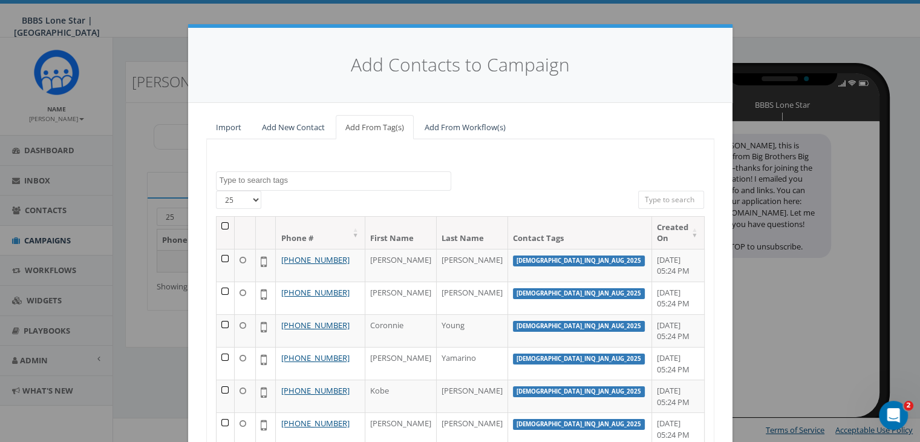
click at [661, 197] on input "search" at bounding box center [671, 200] width 67 height 18
paste input "682-336-1245"
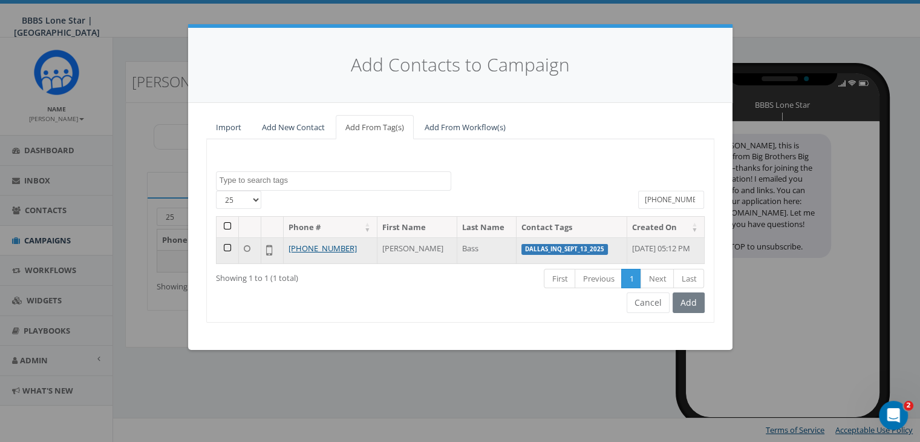
type input "682-336-1245"
click at [226, 247] on td at bounding box center [228, 250] width 22 height 26
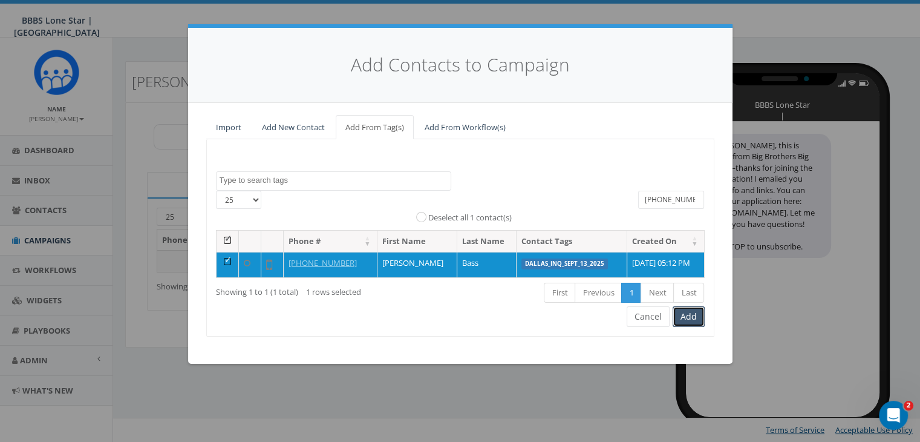
click at [689, 318] on button "Add" at bounding box center [689, 316] width 32 height 21
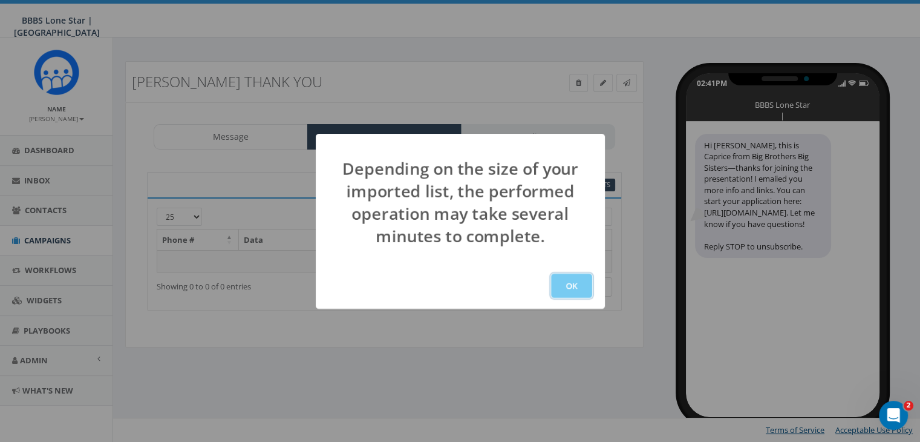
click at [580, 289] on button "OK" at bounding box center [571, 286] width 41 height 24
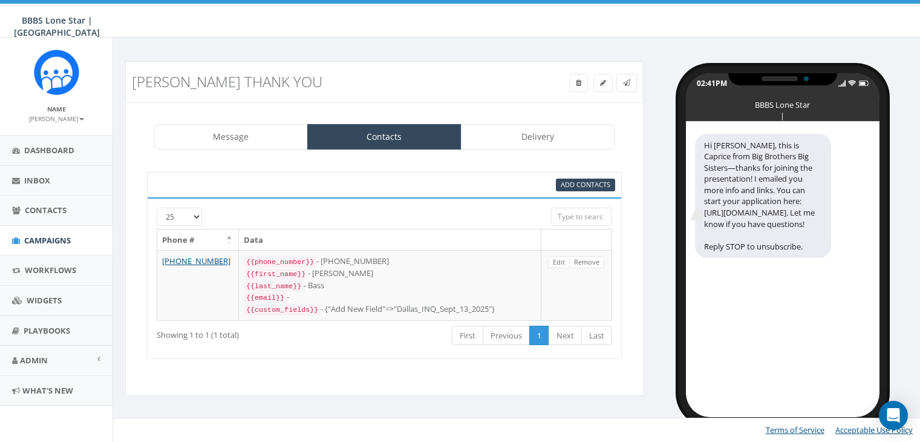
select select "1730"
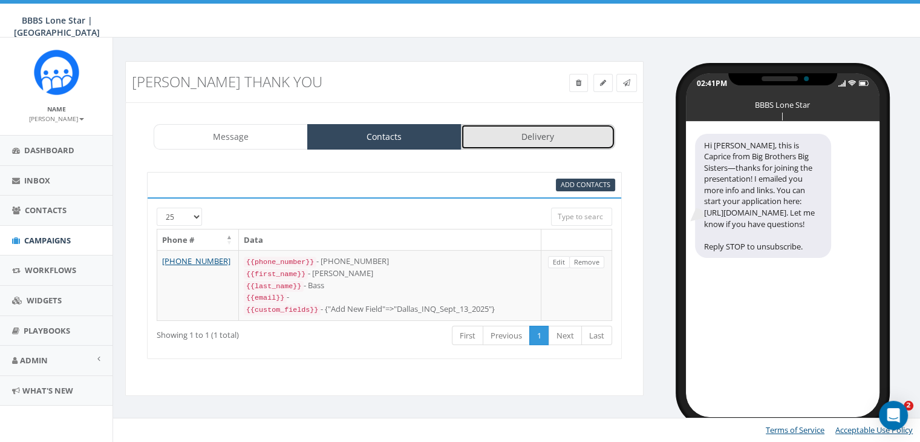
click at [533, 135] on link "Delivery" at bounding box center [538, 136] width 154 height 25
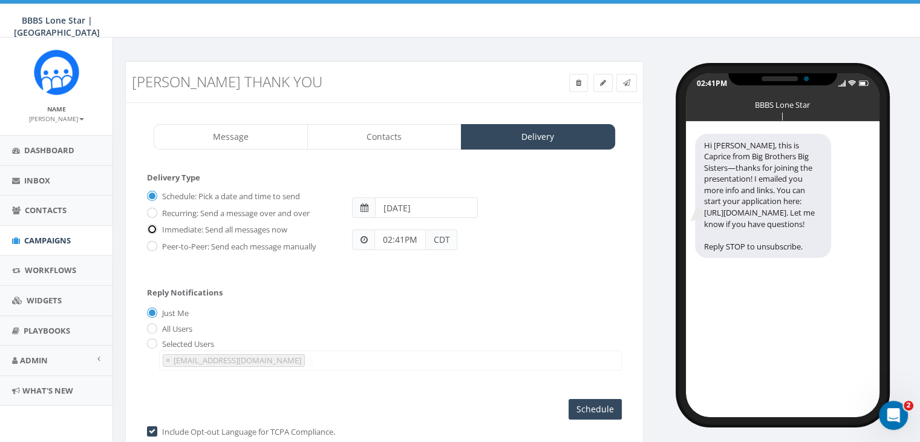
click at [152, 226] on input "Immediate: Send all messages now" at bounding box center [151, 230] width 8 height 8
radio input "true"
click at [591, 402] on input "Send Now" at bounding box center [593, 409] width 57 height 21
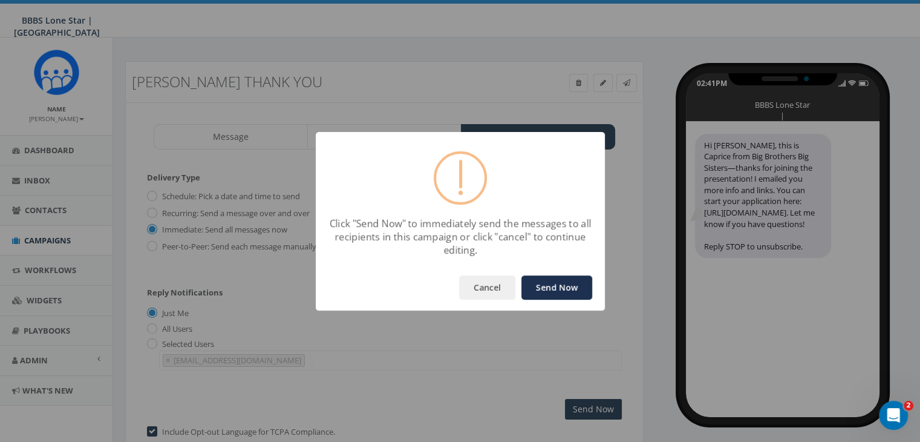
click at [564, 291] on button "Send Now" at bounding box center [557, 287] width 71 height 24
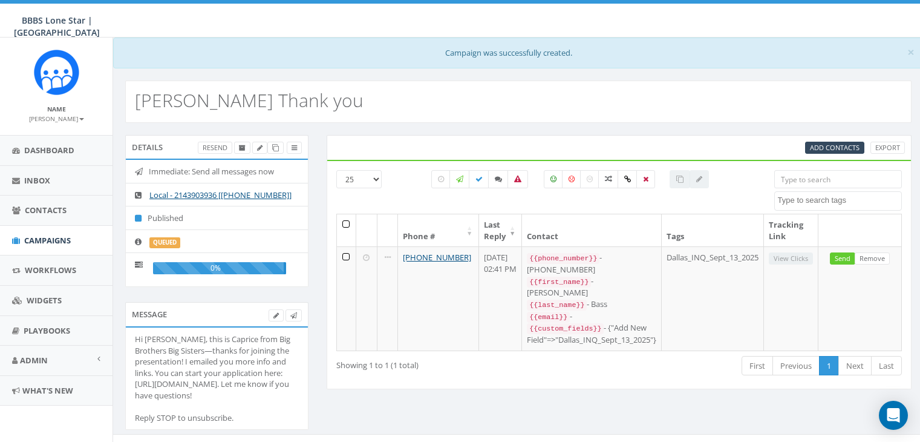
select select
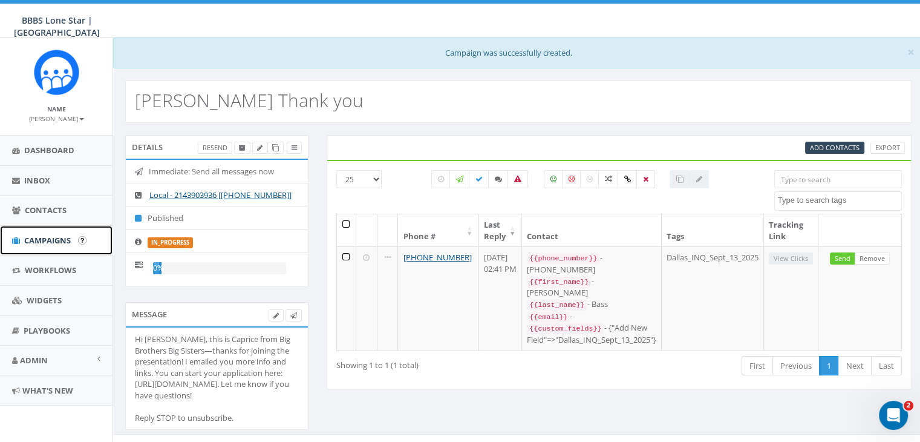
click at [50, 235] on span "Campaigns" at bounding box center [47, 240] width 47 height 11
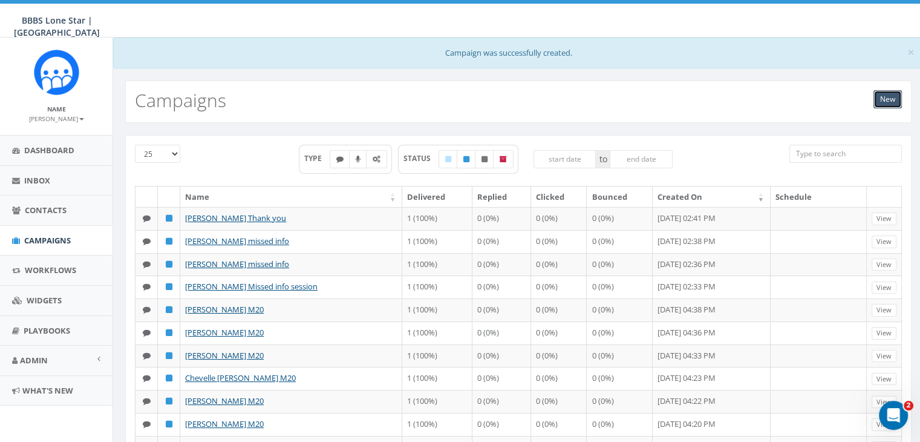
click at [885, 97] on link "New" at bounding box center [888, 99] width 28 height 18
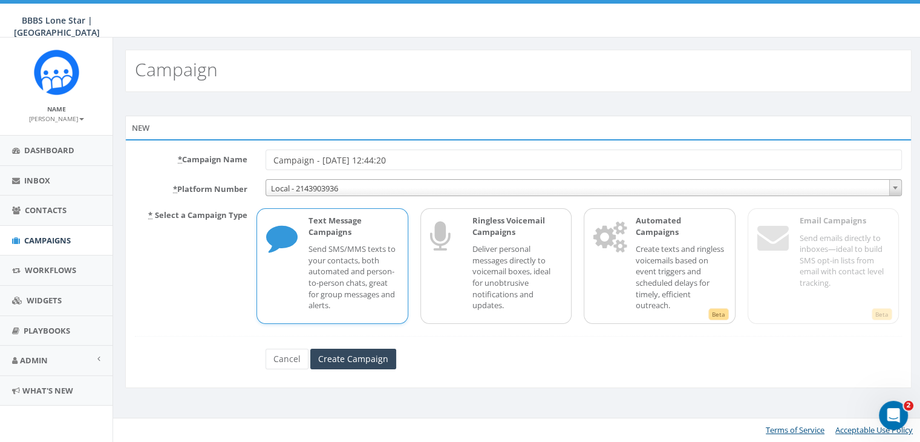
drag, startPoint x: 414, startPoint y: 163, endPoint x: 231, endPoint y: 158, distance: 182.8
click at [231, 158] on div "* Campaign Name Campaign - [DATE] 12:44:20" at bounding box center [518, 159] width 785 height 21
type input "[PERSON_NAME] thank you"
drag, startPoint x: 312, startPoint y: 281, endPoint x: 334, endPoint y: 329, distance: 53.1
click at [314, 284] on p "Send SMS/MMS texts to your contacts, both automated and person-to-person chats,…" at bounding box center [354, 276] width 90 height 67
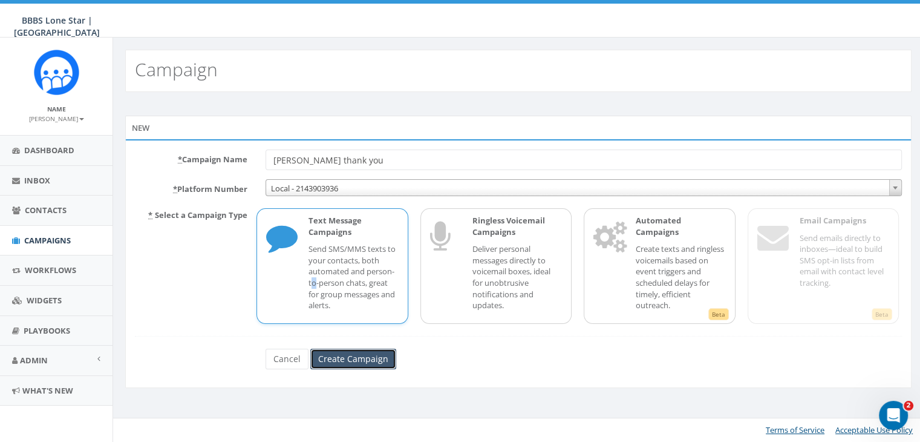
click at [344, 359] on input "Create Campaign" at bounding box center [353, 359] width 86 height 21
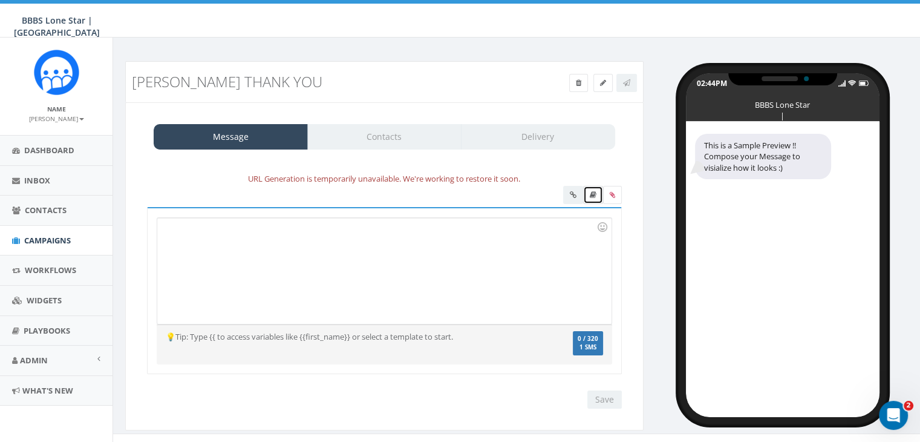
click at [590, 192] on icon at bounding box center [593, 194] width 7 height 7
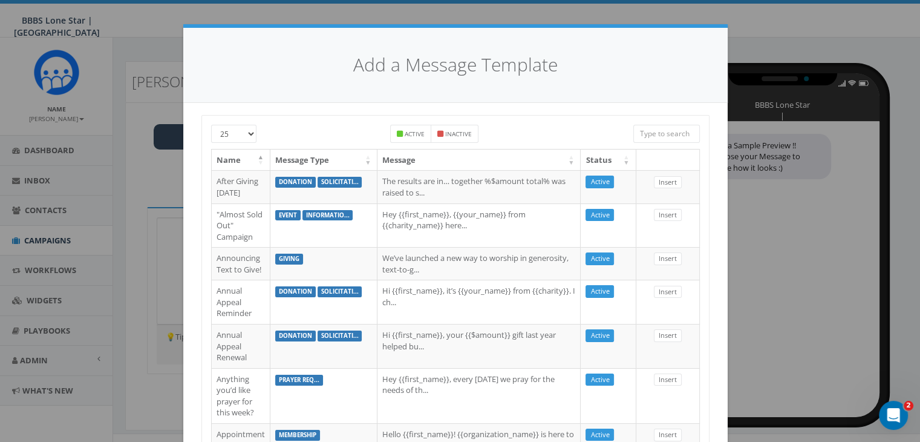
click at [660, 133] on input "search" at bounding box center [667, 134] width 67 height 18
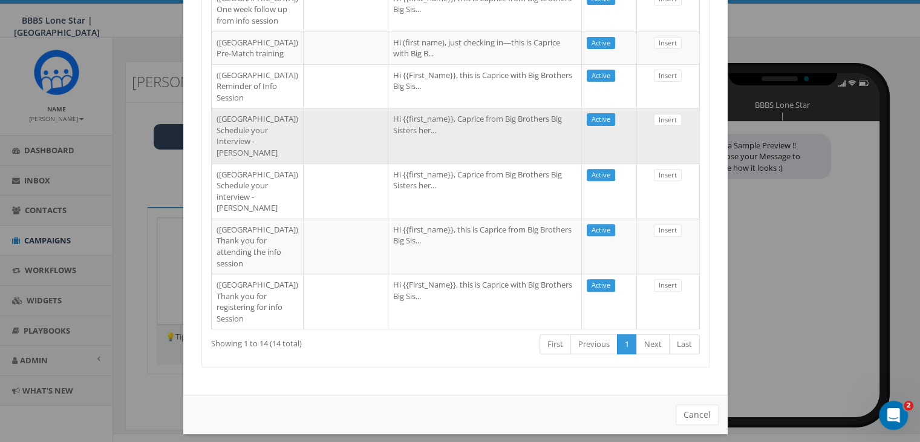
scroll to position [667, 0]
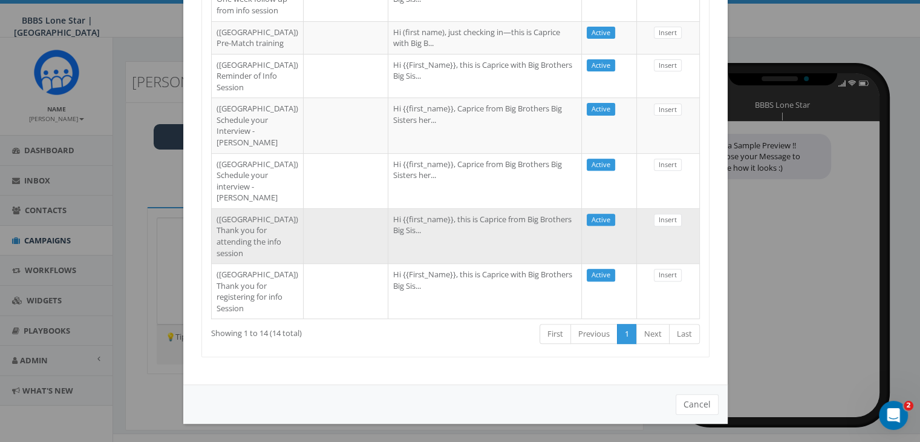
type input "dallas"
click at [388, 208] on td "Hi {{first_name}}, this is Caprice from Big Brothers Big Sis..." at bounding box center [485, 235] width 194 height 55
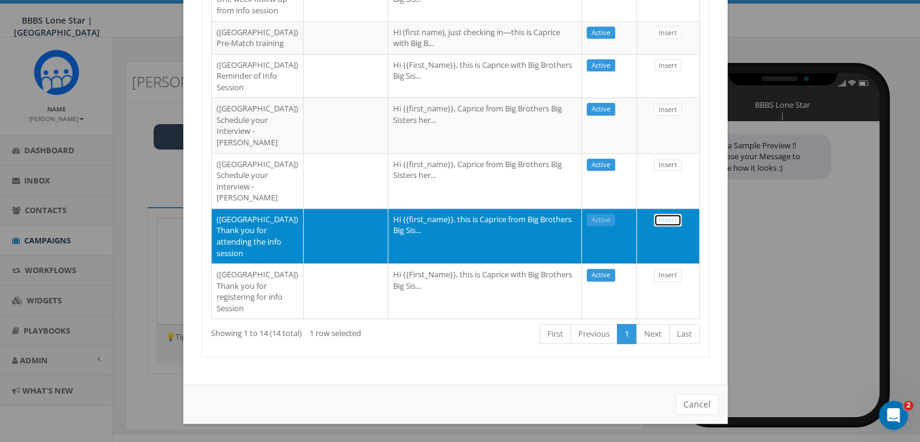
click at [654, 214] on link "Insert" at bounding box center [668, 220] width 28 height 13
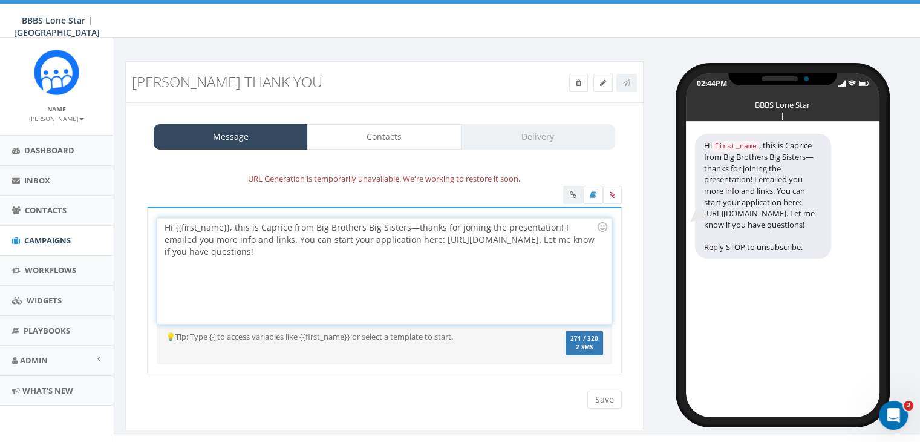
click at [227, 228] on div "Hi {{first_name}}, this is Caprice from Big Brothers Big Sisters—thanks for joi…" at bounding box center [384, 271] width 454 height 106
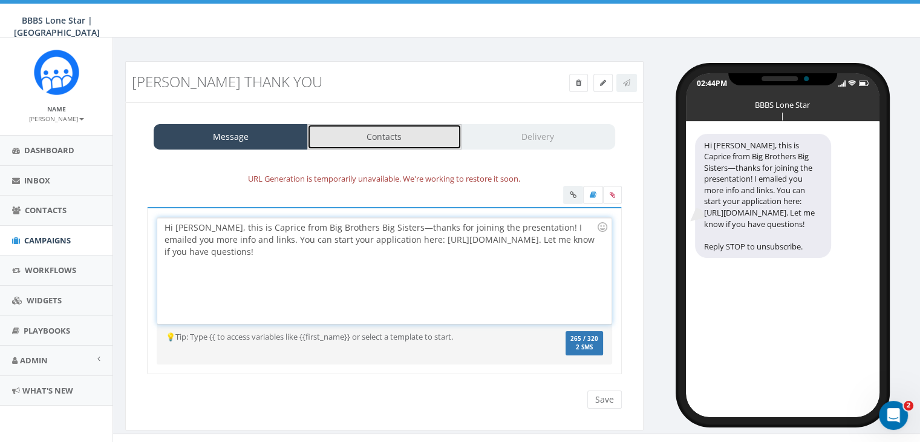
click at [370, 142] on link "Contacts" at bounding box center [384, 136] width 154 height 25
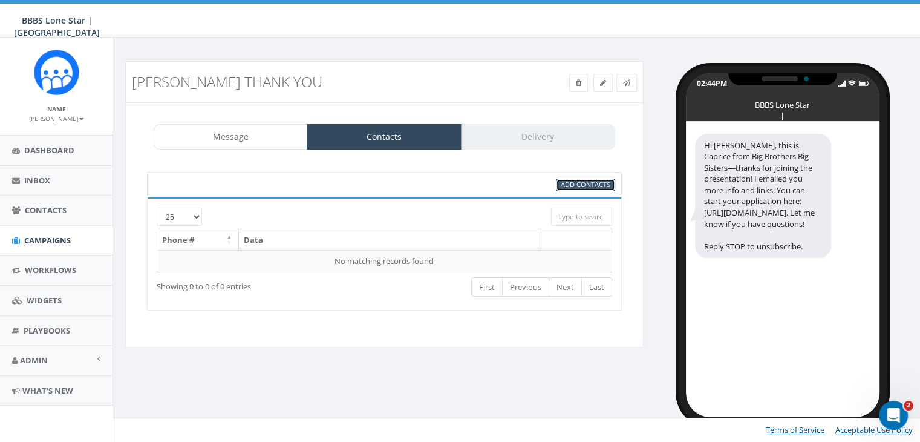
click at [571, 180] on span "Add Contacts" at bounding box center [586, 184] width 50 height 9
select select
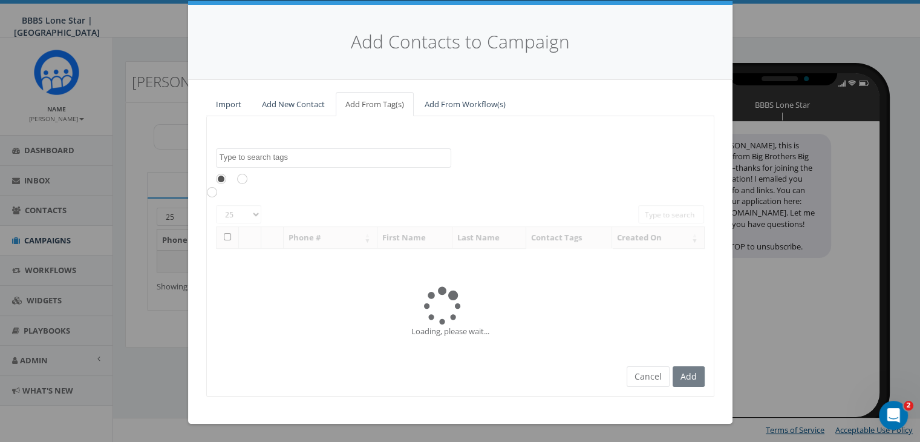
scroll to position [0, 0]
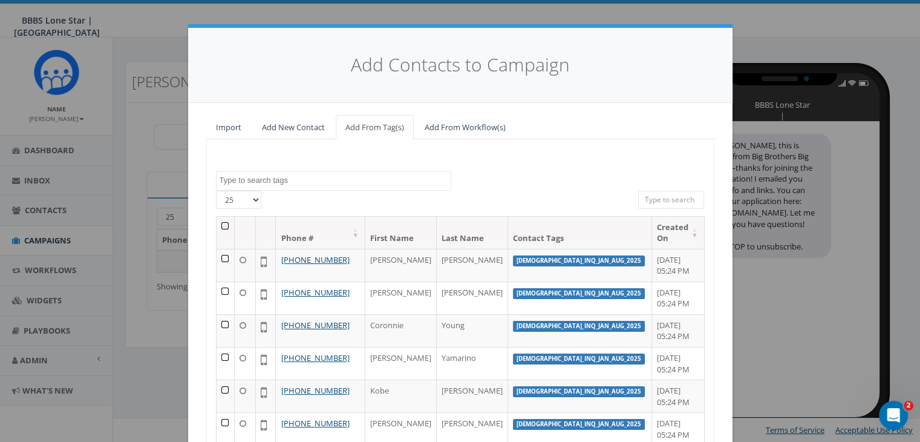
click at [673, 197] on input "search" at bounding box center [671, 200] width 67 height 18
paste input "214-603-0653"
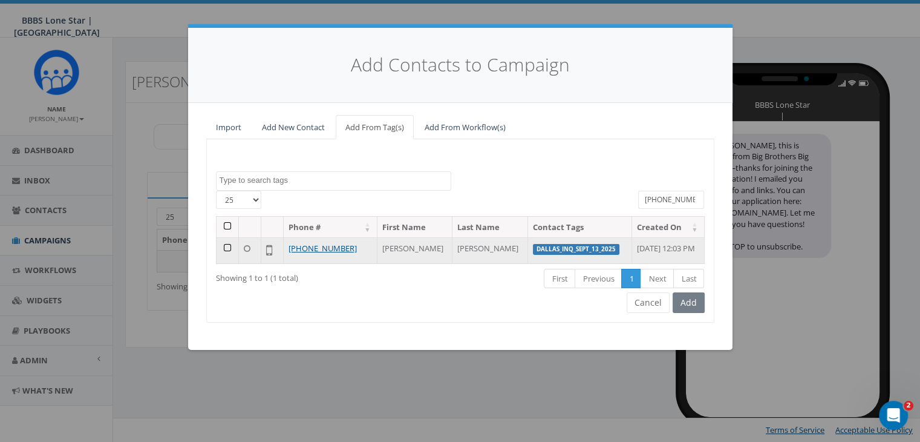
type input "214-603-0653"
click at [227, 246] on td at bounding box center [228, 250] width 22 height 26
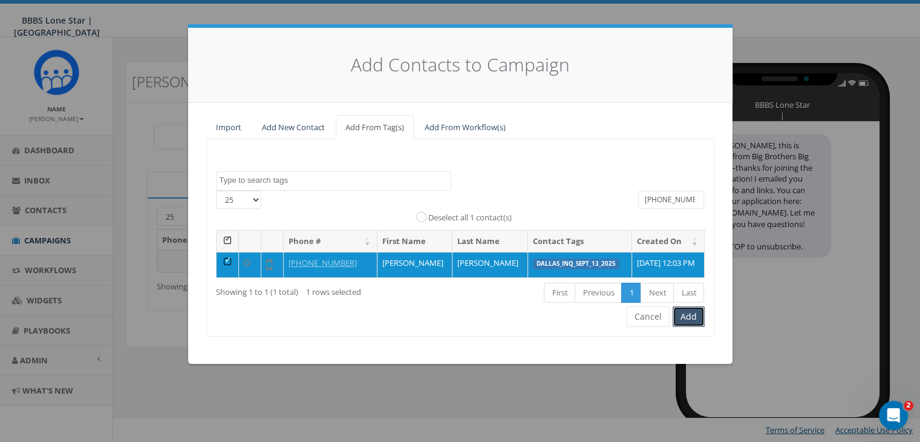
click at [687, 317] on button "Add" at bounding box center [689, 316] width 32 height 21
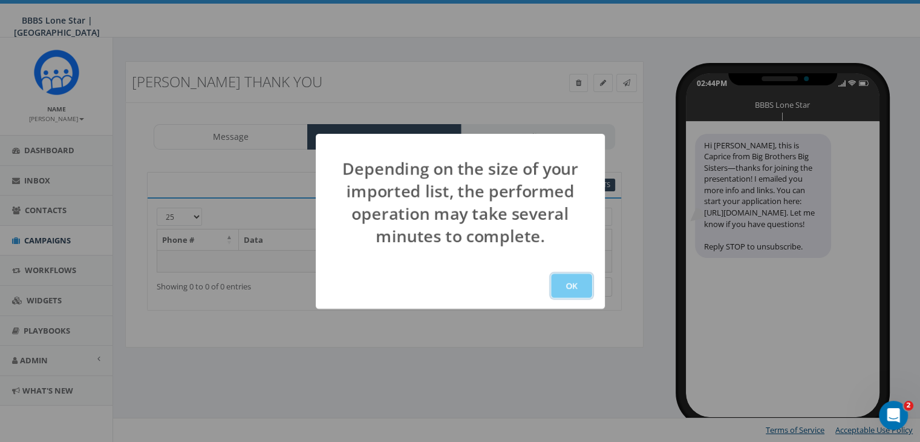
click at [563, 286] on button "OK" at bounding box center [571, 286] width 41 height 24
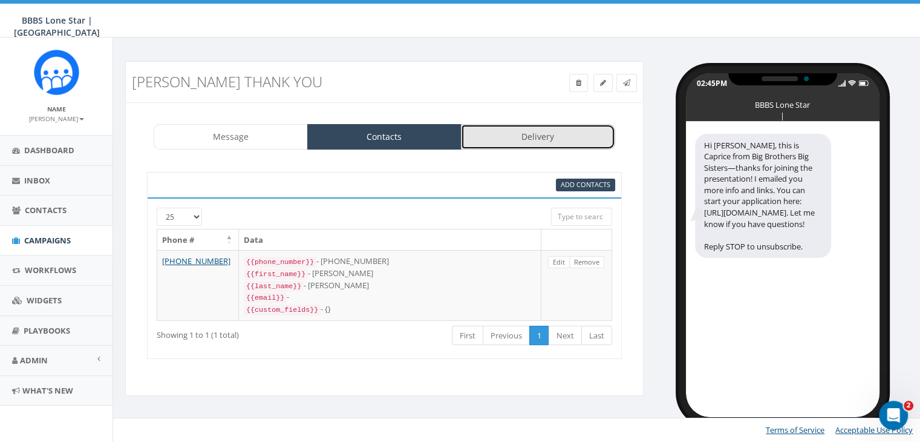
click at [518, 139] on link "Delivery" at bounding box center [538, 136] width 154 height 25
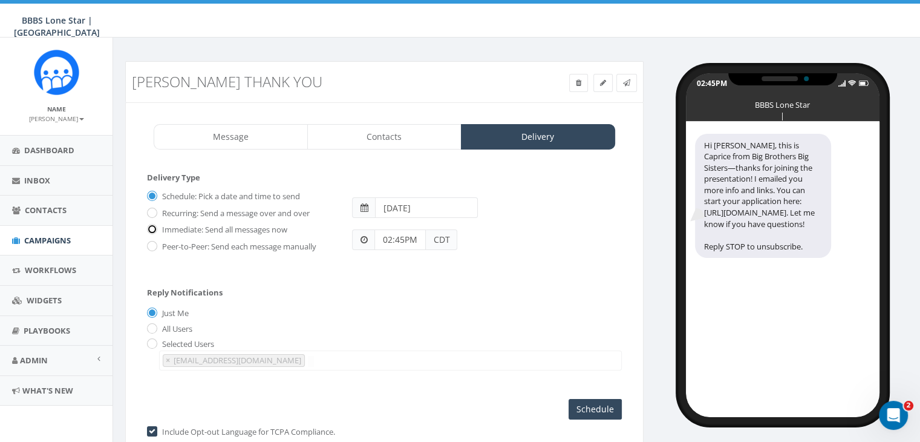
click at [148, 226] on input "Immediate: Send all messages now" at bounding box center [151, 230] width 8 height 8
radio input "true"
click at [599, 393] on div "Delivery Type Schedule: Pick a date and time to send Recurring: Send a message …" at bounding box center [384, 295] width 475 height 247
click at [598, 401] on input "Send Now" at bounding box center [593, 409] width 57 height 21
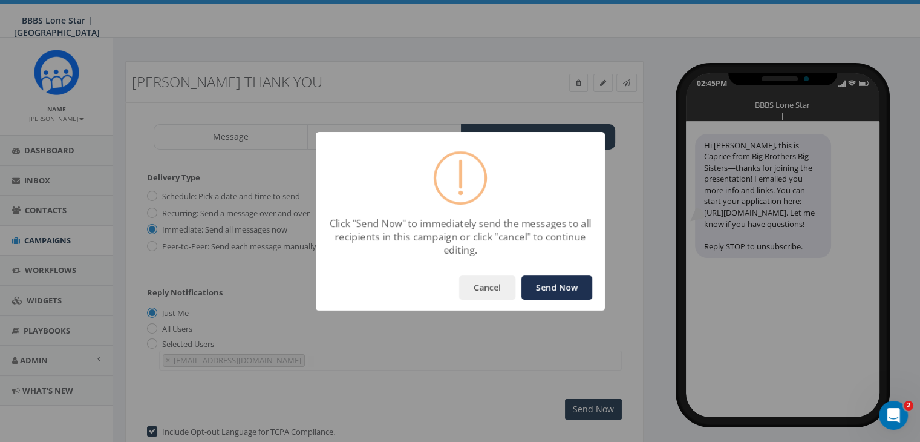
click at [560, 287] on button "Send Now" at bounding box center [557, 287] width 71 height 24
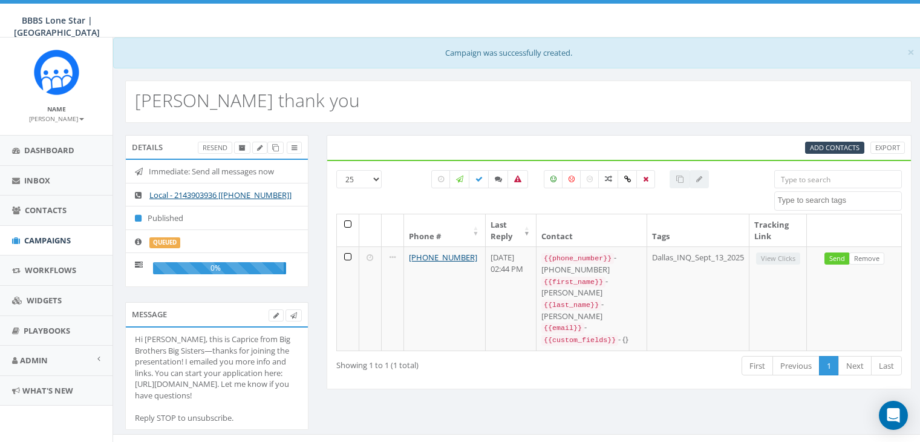
select select
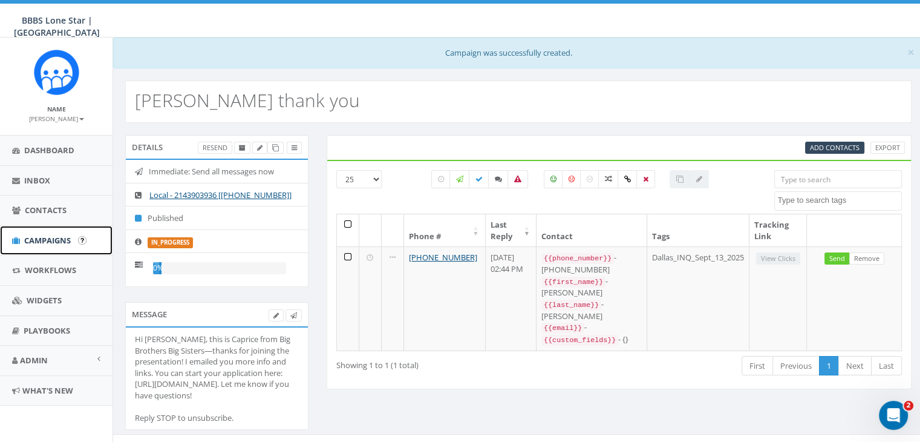
click at [61, 237] on span "Campaigns" at bounding box center [47, 240] width 47 height 11
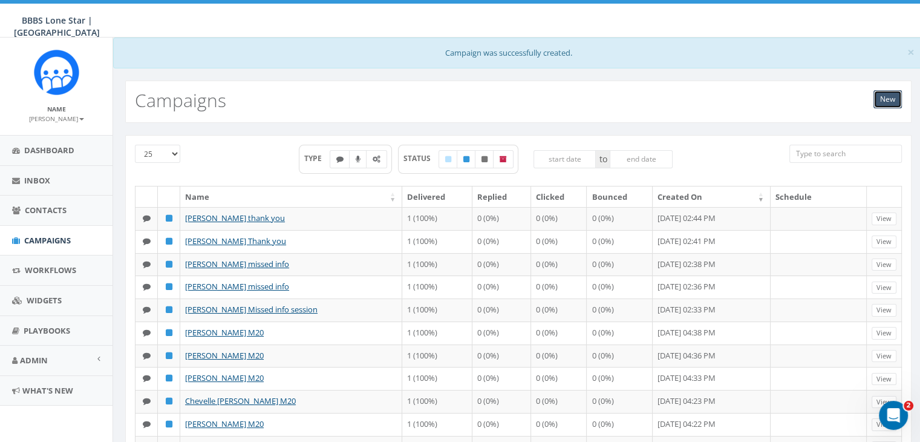
click at [886, 102] on link "New" at bounding box center [888, 99] width 28 height 18
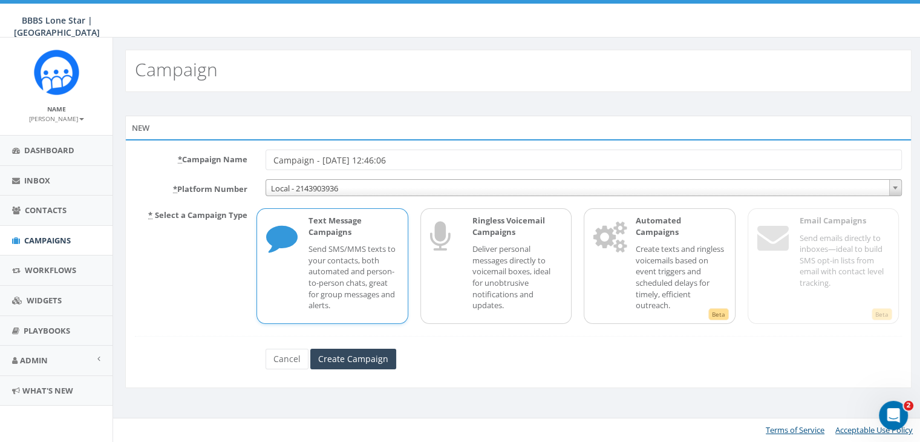
drag, startPoint x: 419, startPoint y: 158, endPoint x: 229, endPoint y: 159, distance: 190.0
click at [229, 159] on div "* Campaign Name Campaign - [DATE] 12:46:06" at bounding box center [518, 159] width 785 height 21
type input "[PERSON_NAME] thank you"
click at [329, 272] on p "Send SMS/MMS texts to your contacts, both automated and person-to-person chats,…" at bounding box center [354, 276] width 90 height 67
click at [365, 356] on input "Create Campaign" at bounding box center [353, 359] width 86 height 21
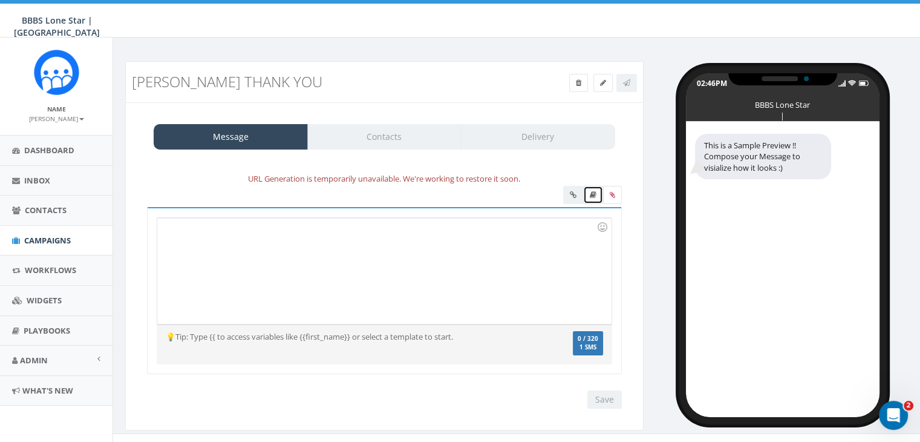
click at [598, 192] on link at bounding box center [593, 195] width 20 height 18
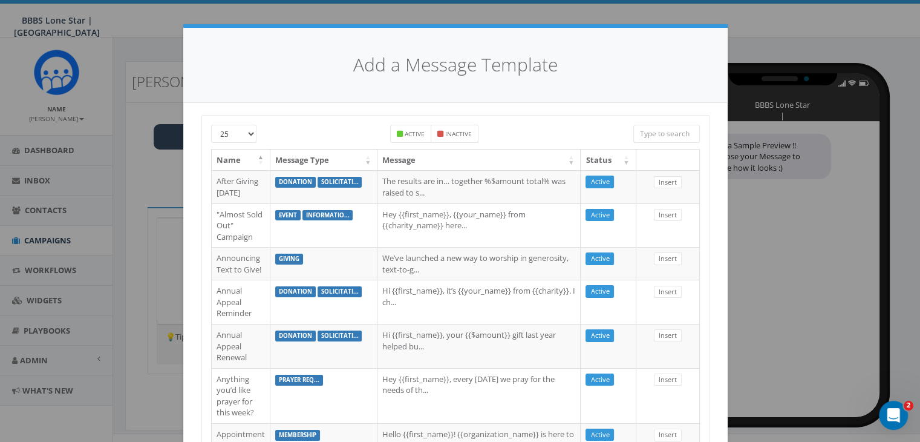
click at [663, 131] on input "search" at bounding box center [667, 134] width 67 height 18
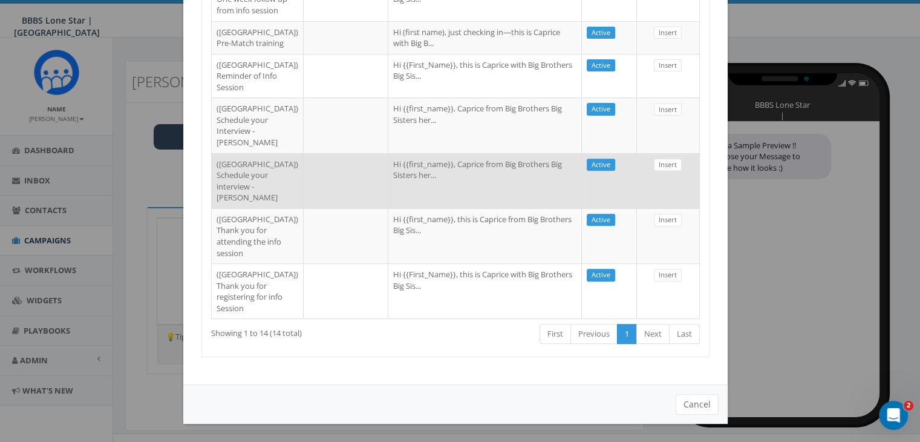
scroll to position [667, 0]
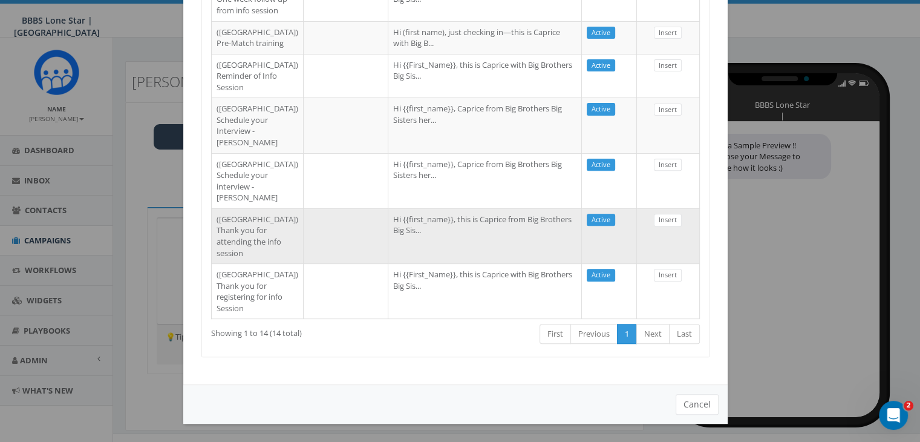
type input "Dallas"
click at [414, 209] on td "Hi {{first_name}}, this is Caprice from Big Brothers Big Sis..." at bounding box center [485, 235] width 194 height 55
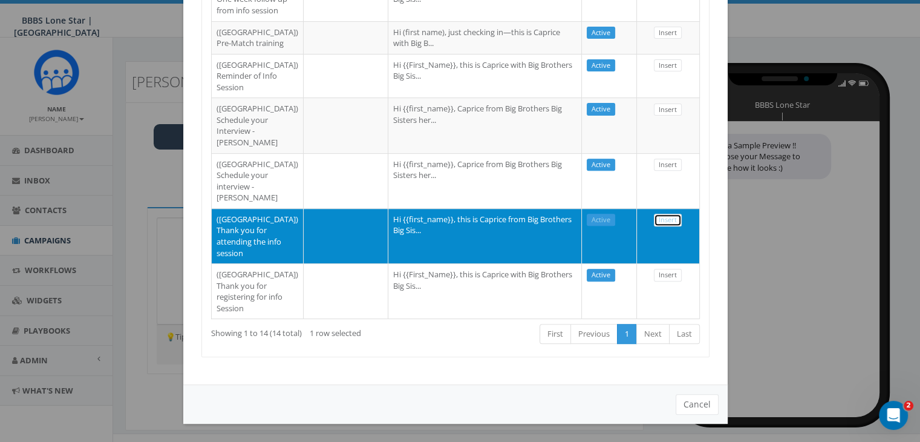
click at [661, 214] on link "Insert" at bounding box center [668, 220] width 28 height 13
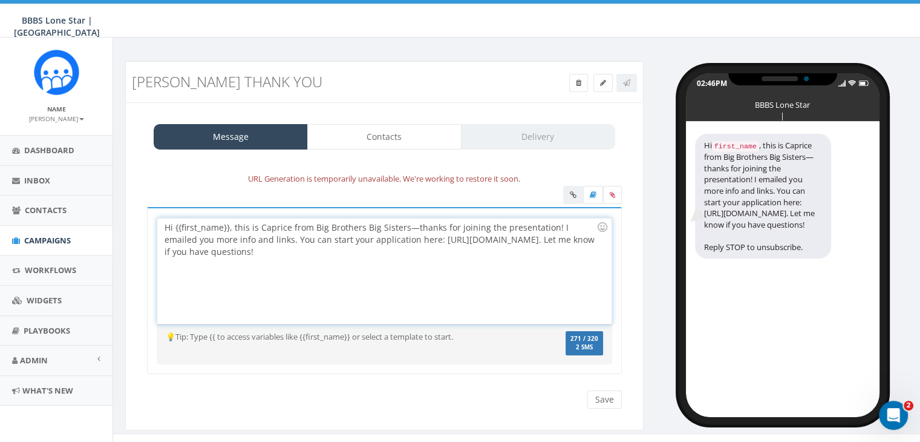
click at [230, 224] on div "Hi {{first_name}}, this is Caprice from Big Brothers Big Sisters—thanks for joi…" at bounding box center [384, 271] width 454 height 106
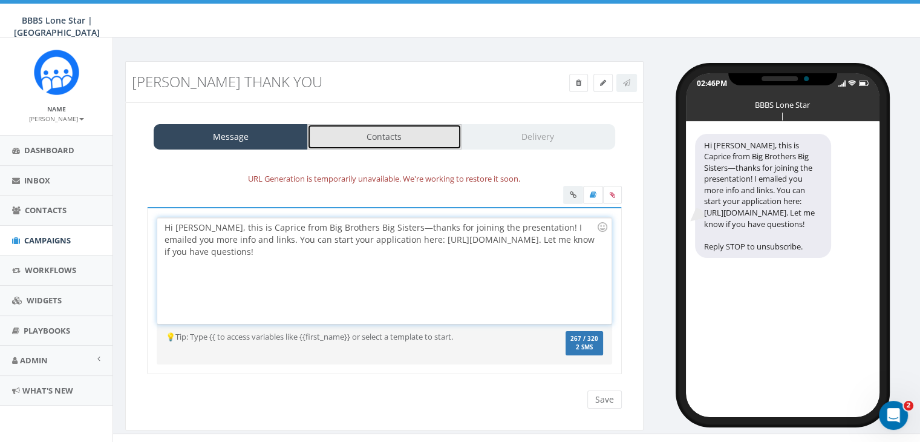
click at [384, 130] on link "Contacts" at bounding box center [384, 136] width 154 height 25
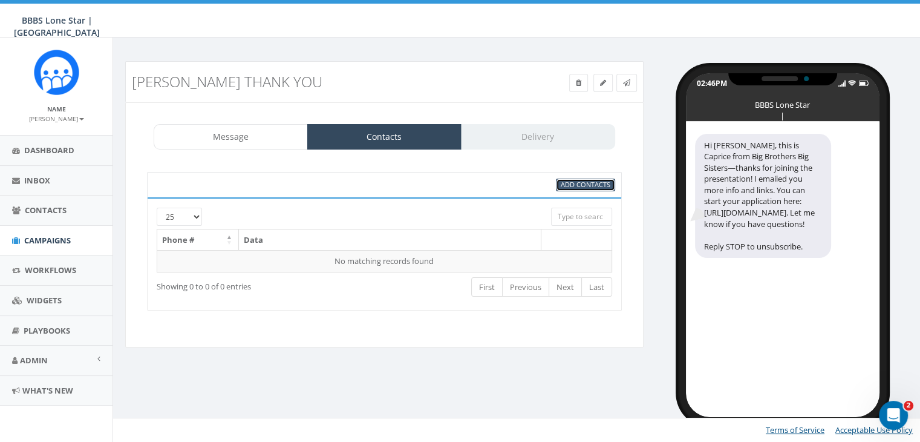
click at [584, 181] on span "Add Contacts" at bounding box center [586, 184] width 50 height 9
select select
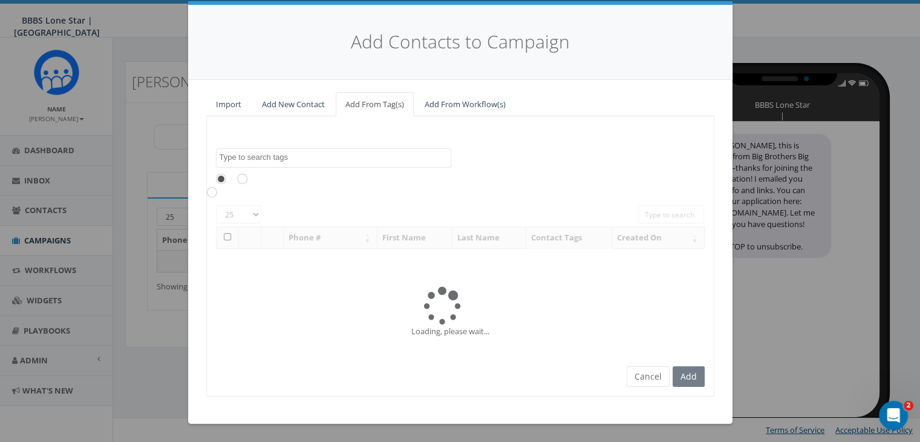
scroll to position [0, 0]
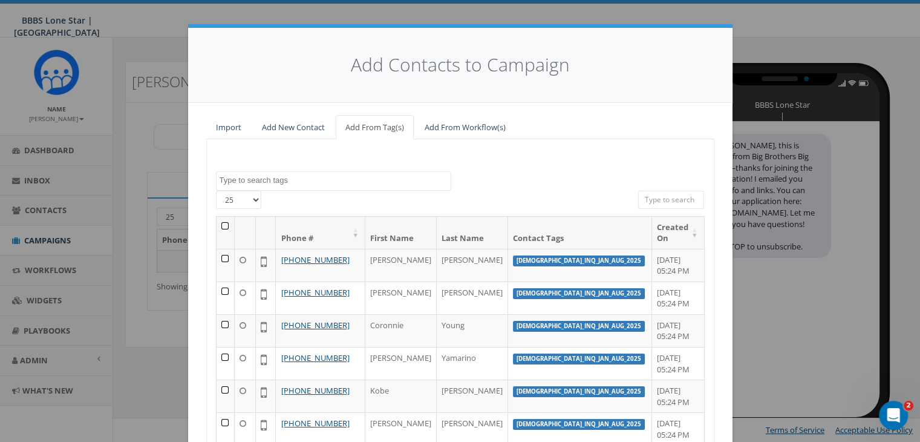
click at [655, 201] on input "search" at bounding box center [671, 200] width 67 height 18
paste input "210-842-5165"
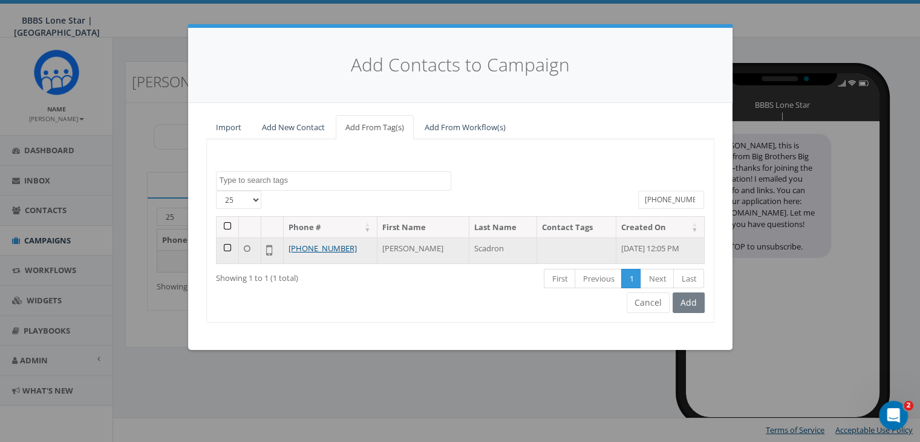
type input "210-842-5165"
click at [223, 244] on td at bounding box center [228, 250] width 22 height 26
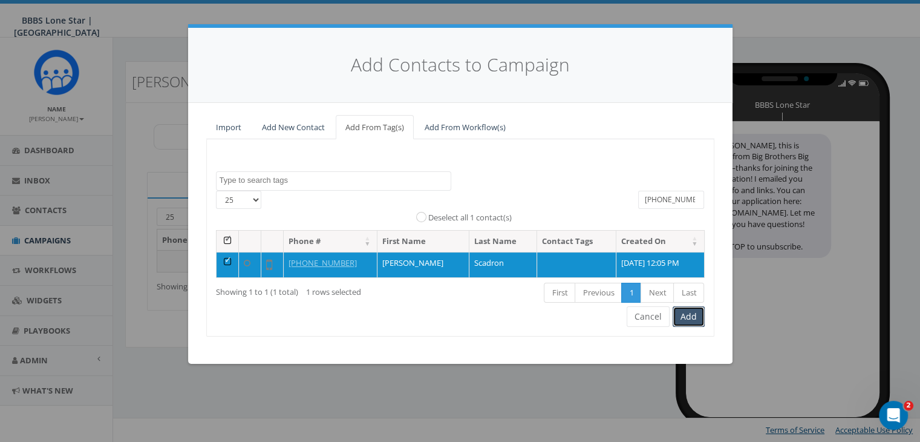
click at [686, 311] on button "Add" at bounding box center [689, 316] width 32 height 21
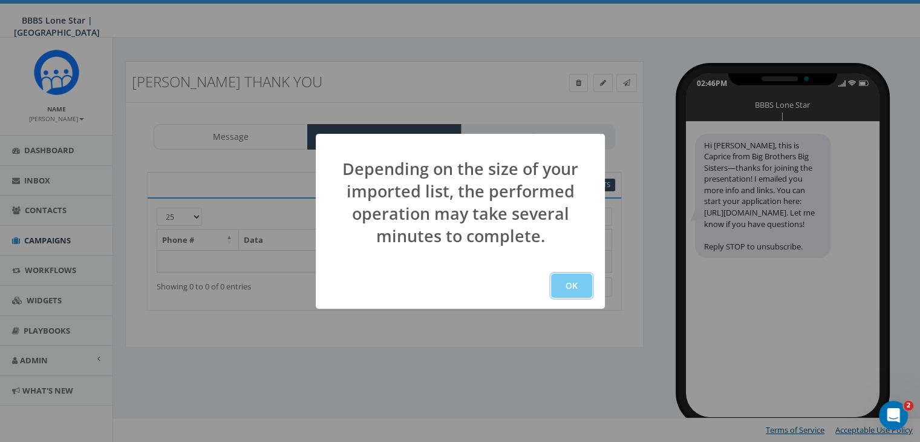
click at [577, 286] on button "OK" at bounding box center [571, 286] width 41 height 24
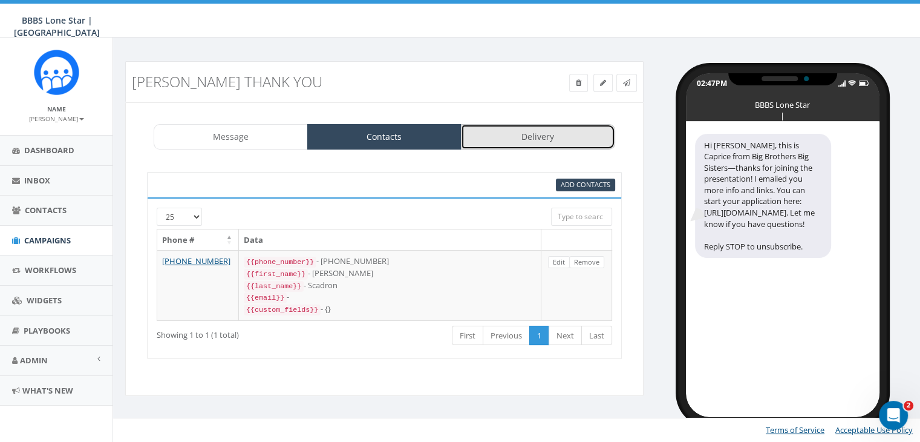
click at [523, 135] on link "Delivery" at bounding box center [538, 136] width 154 height 25
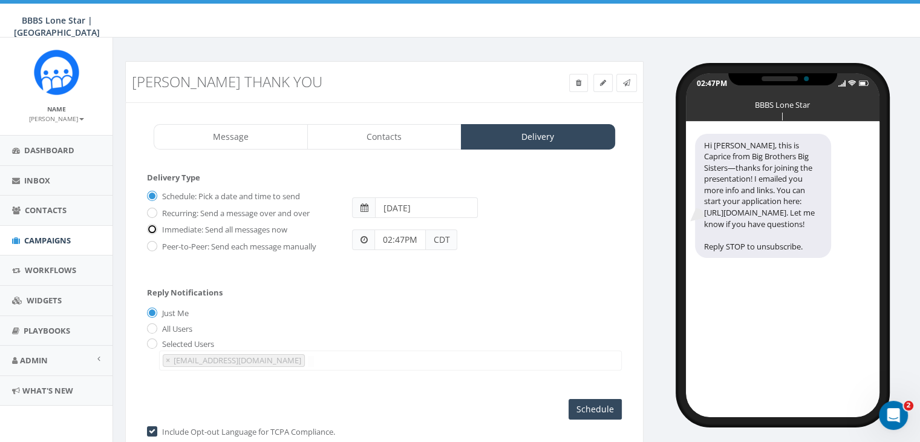
click at [152, 229] on input "Immediate: Send all messages now" at bounding box center [151, 230] width 8 height 8
radio input "true"
click at [583, 407] on input "Send Now" at bounding box center [593, 409] width 57 height 21
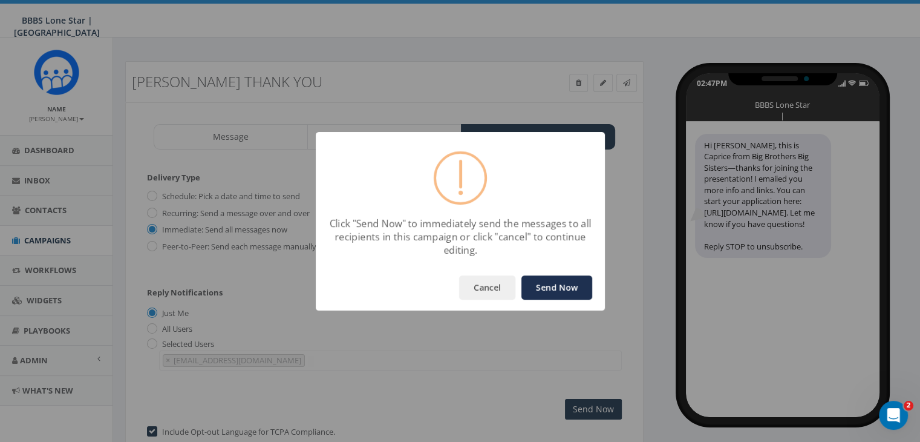
click at [562, 287] on button "Send Now" at bounding box center [557, 287] width 71 height 24
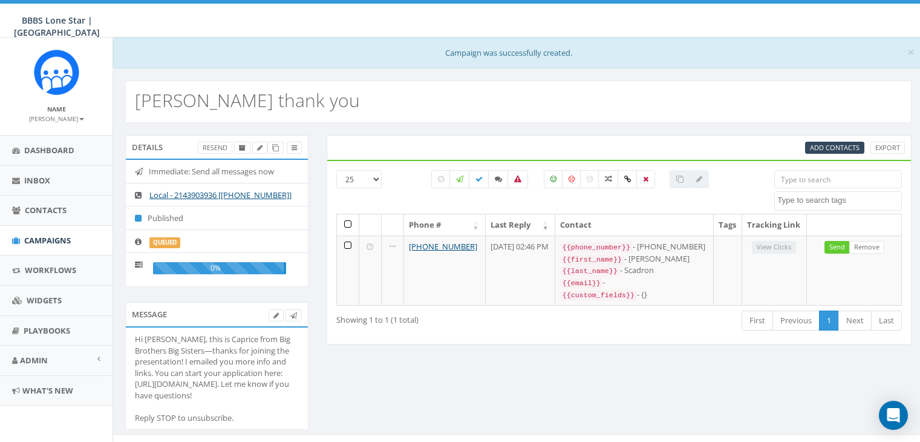
select select
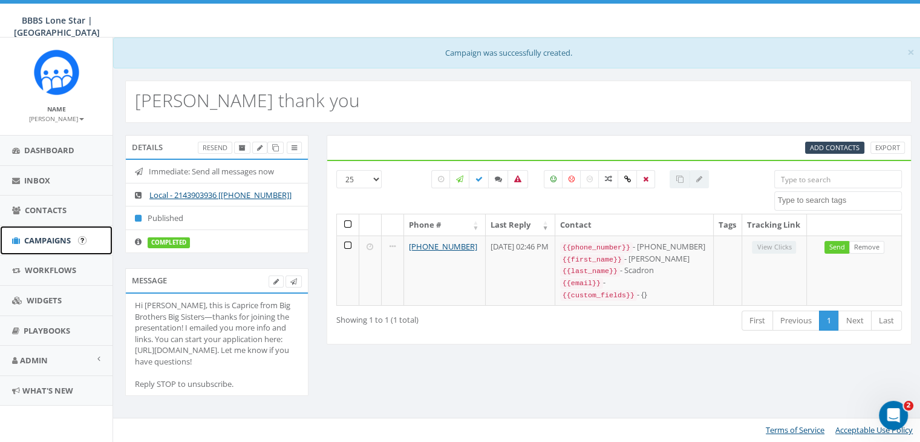
click at [40, 240] on span "Campaigns" at bounding box center [47, 240] width 47 height 11
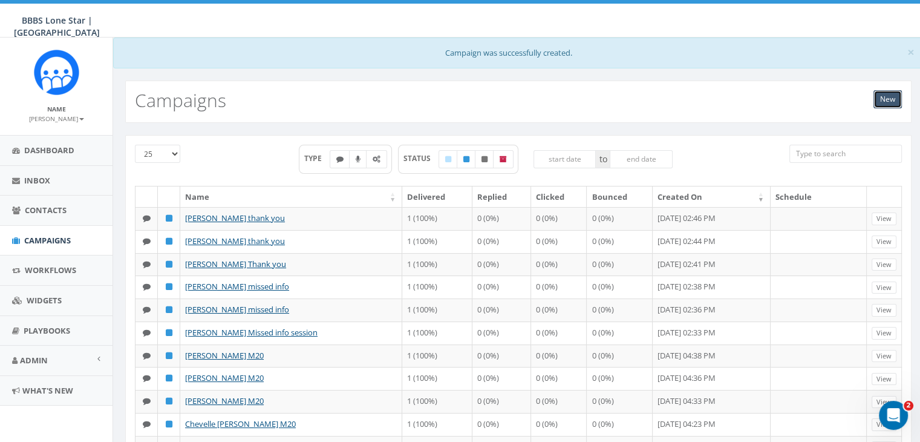
click at [887, 96] on link "New" at bounding box center [888, 99] width 28 height 18
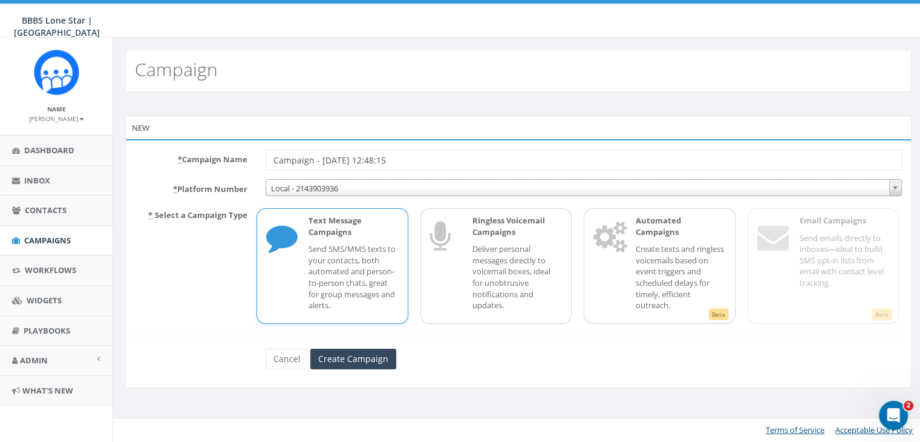
drag, startPoint x: 419, startPoint y: 160, endPoint x: 206, endPoint y: 162, distance: 213.6
click at [206, 162] on div "* Campaign Name Campaign - [DATE] 12:48:15" at bounding box center [518, 159] width 785 height 21
type input "[PERSON_NAME] thank you"
click at [302, 246] on div "Text Message Campaigns Send SMS/MMS texts to your contacts, both automated and …" at bounding box center [347, 266] width 102 height 102
click at [344, 356] on input "Create Campaign" at bounding box center [353, 359] width 86 height 21
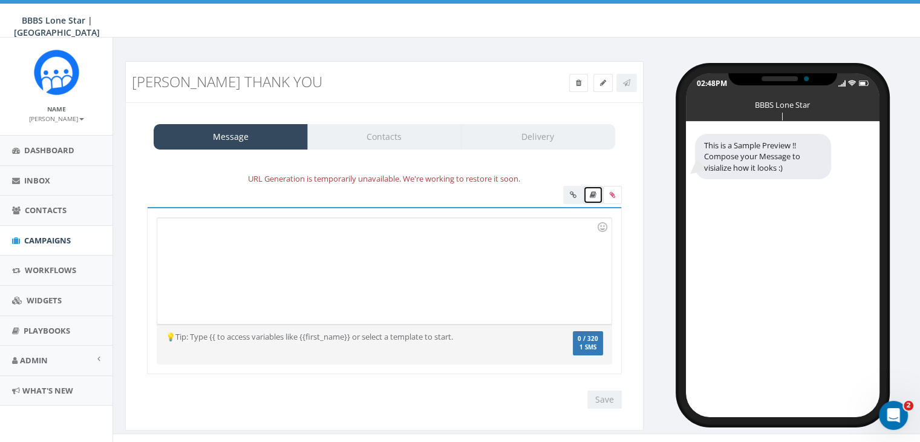
click at [591, 192] on icon at bounding box center [593, 194] width 7 height 7
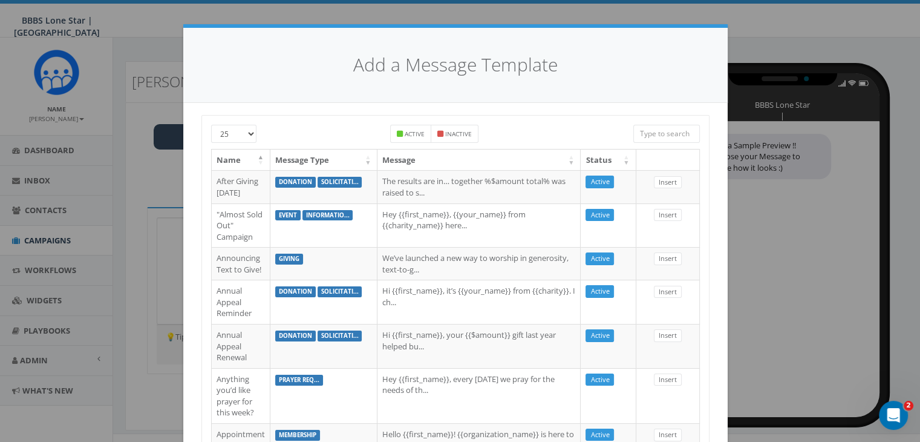
click at [649, 135] on input "search" at bounding box center [667, 134] width 67 height 18
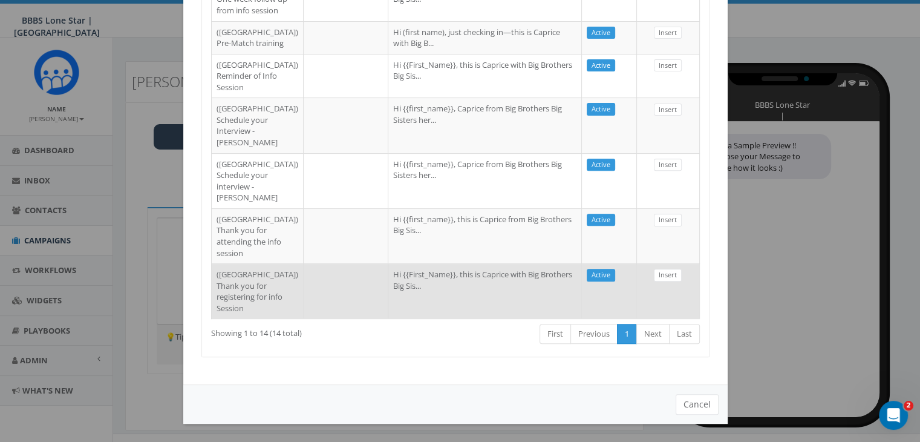
scroll to position [667, 0]
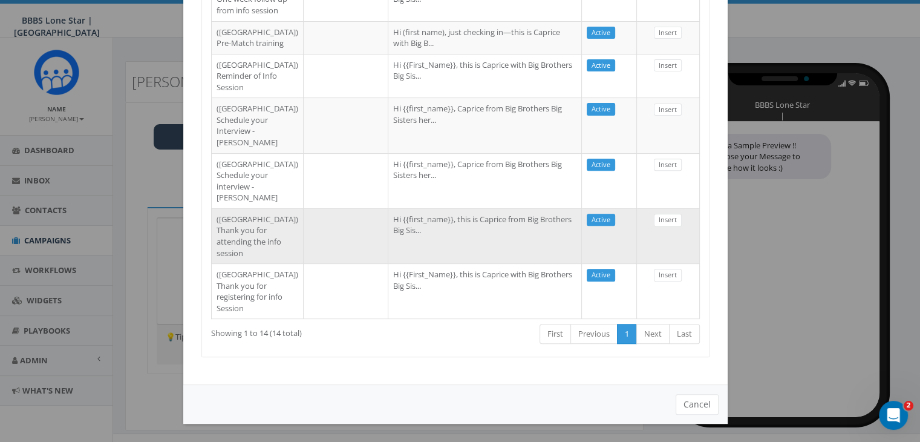
type input "dallas"
click at [388, 208] on td "Hi {{first_name}}, this is Caprice from Big Brothers Big Sis..." at bounding box center [485, 235] width 194 height 55
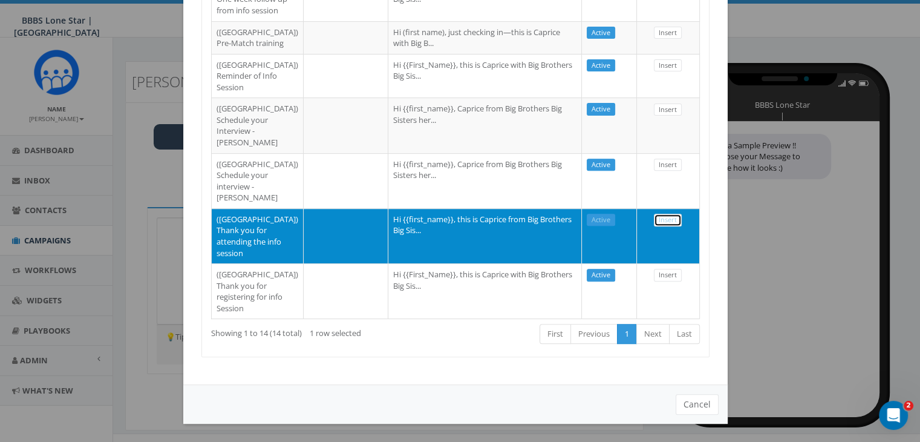
click at [661, 214] on link "Insert" at bounding box center [668, 220] width 28 height 13
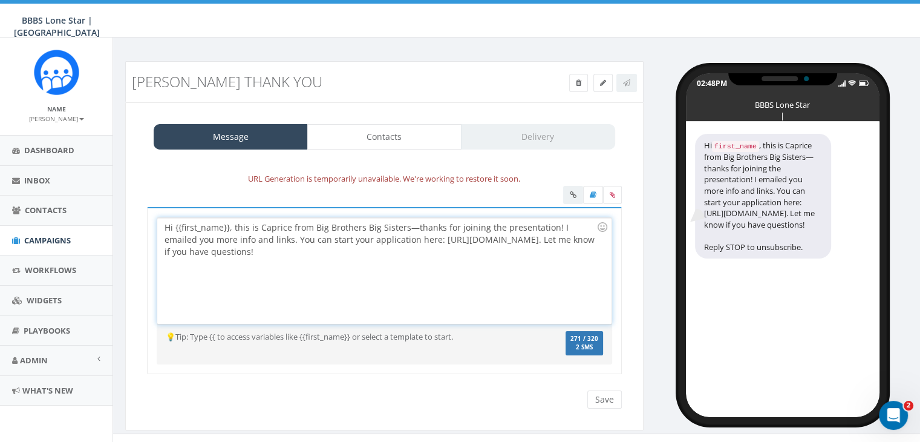
click at [229, 223] on div "Hi {{first_name}}, this is Caprice from Big Brothers Big Sisters—thanks for joi…" at bounding box center [384, 271] width 454 height 106
click at [402, 120] on div "Message Contacts Delivery URL Generation is temporarily unavailable. We're work…" at bounding box center [384, 266] width 519 height 328
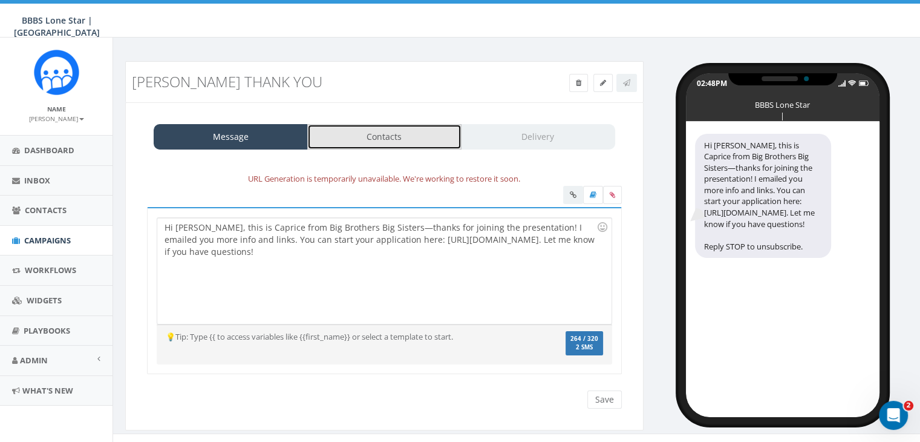
click at [404, 136] on link "Contacts" at bounding box center [384, 136] width 154 height 25
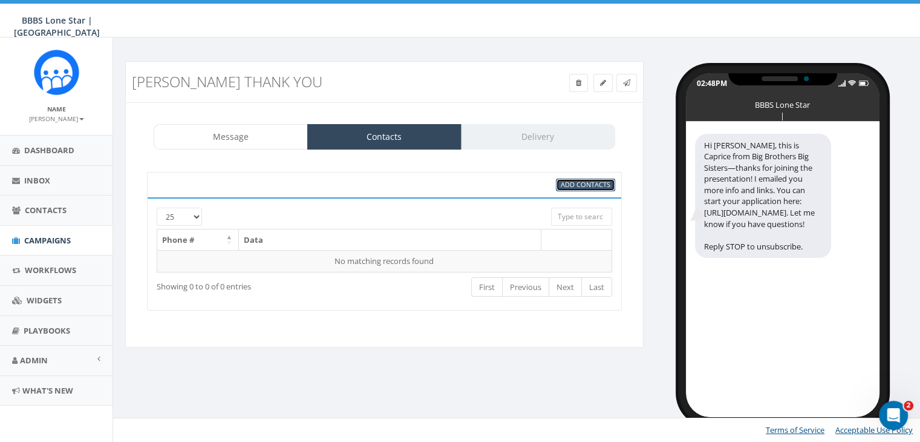
click at [597, 183] on span "Add Contacts" at bounding box center [586, 184] width 50 height 9
select select
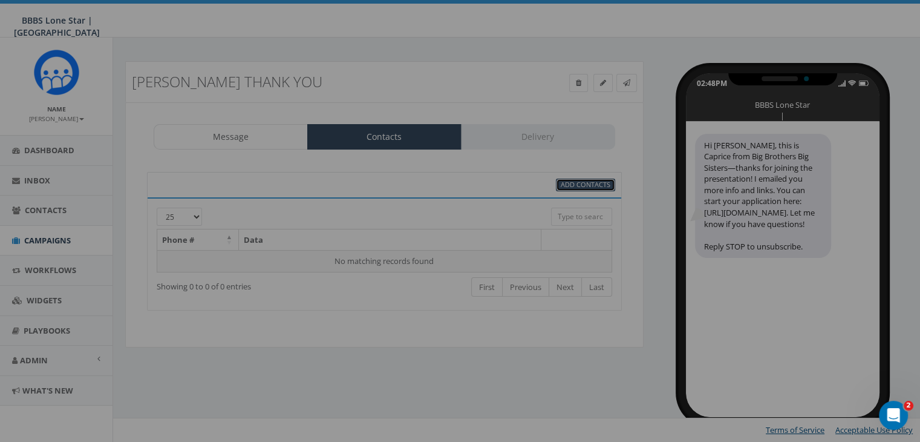
scroll to position [0, 0]
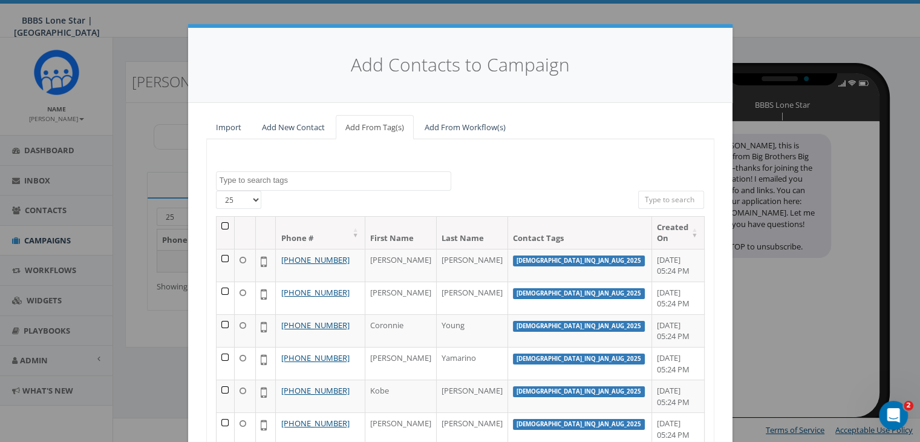
click at [668, 200] on input "search" at bounding box center [671, 200] width 67 height 18
paste input "469-441-4533"
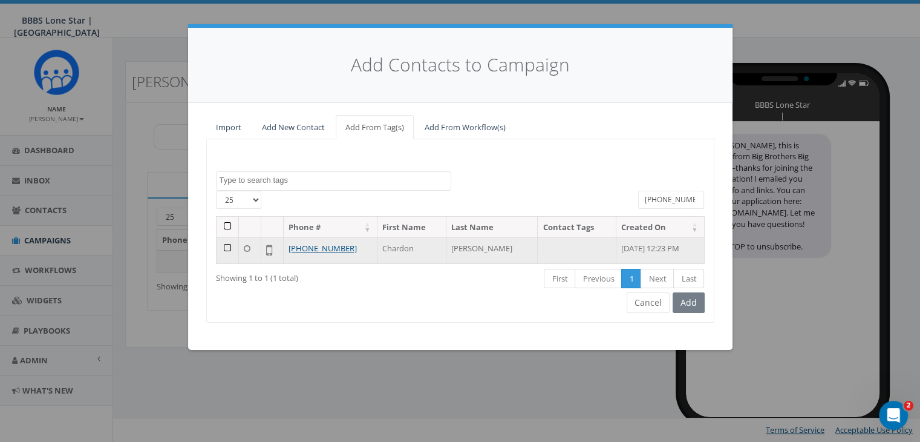
type input "469-441-4533"
click at [225, 245] on td at bounding box center [228, 250] width 22 height 26
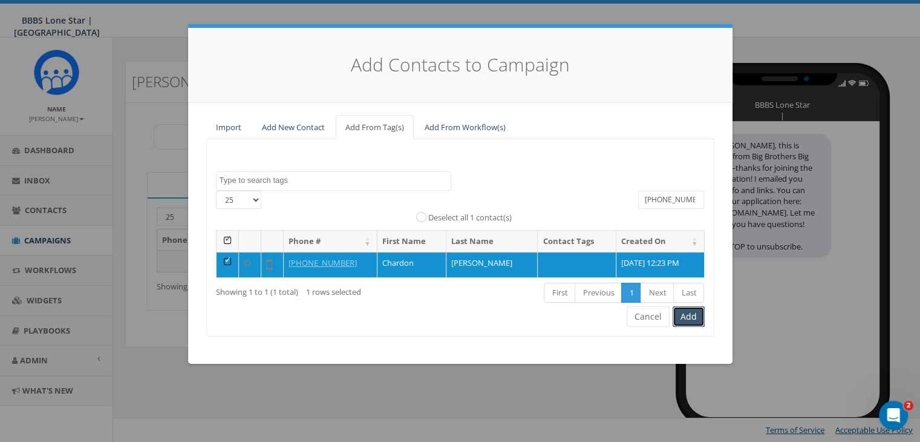
click at [695, 312] on button "Add" at bounding box center [689, 316] width 32 height 21
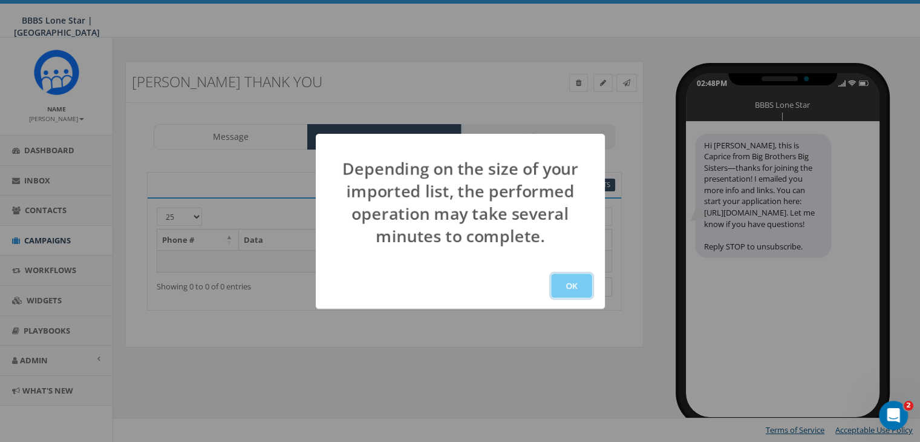
click at [565, 286] on button "OK" at bounding box center [571, 286] width 41 height 24
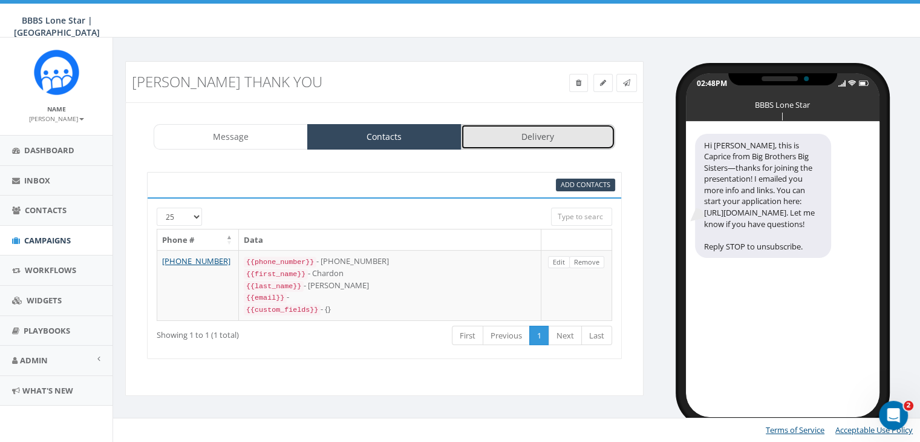
click at [532, 139] on link "Delivery" at bounding box center [538, 136] width 154 height 25
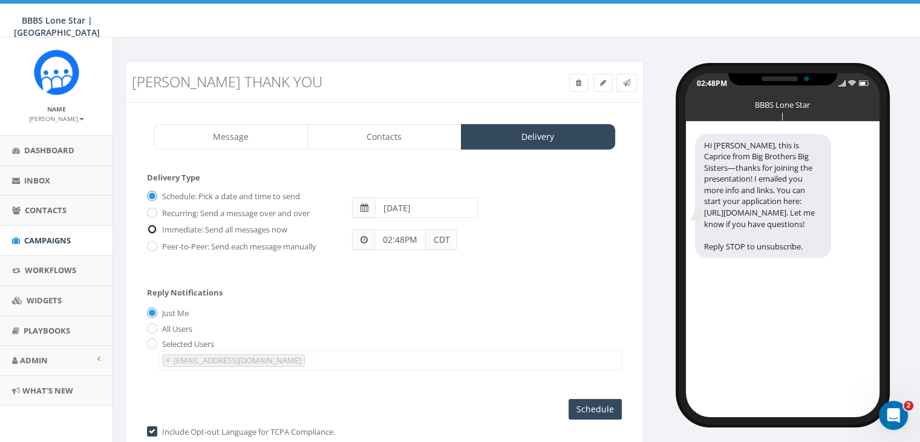
click at [153, 226] on input "Immediate: Send all messages now" at bounding box center [151, 230] width 8 height 8
radio input "true"
click at [602, 402] on input "Send Now" at bounding box center [593, 409] width 57 height 21
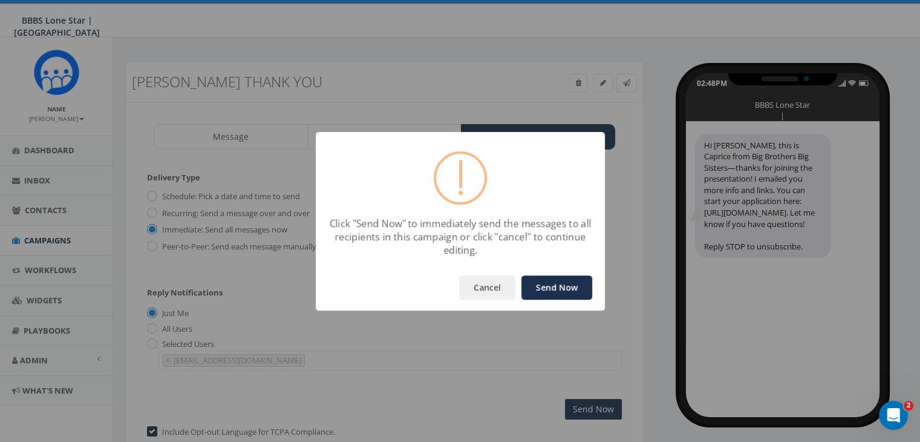
click at [547, 291] on button "Send Now" at bounding box center [557, 287] width 71 height 24
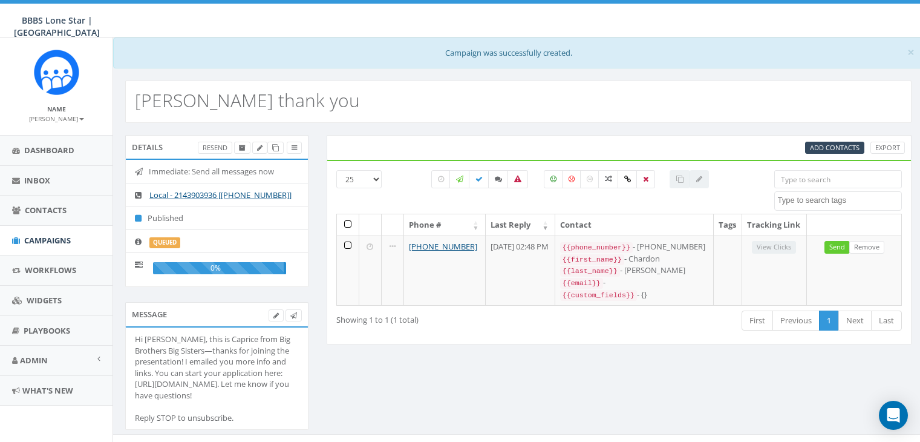
select select
click at [31, 241] on span "Campaigns" at bounding box center [47, 240] width 47 height 11
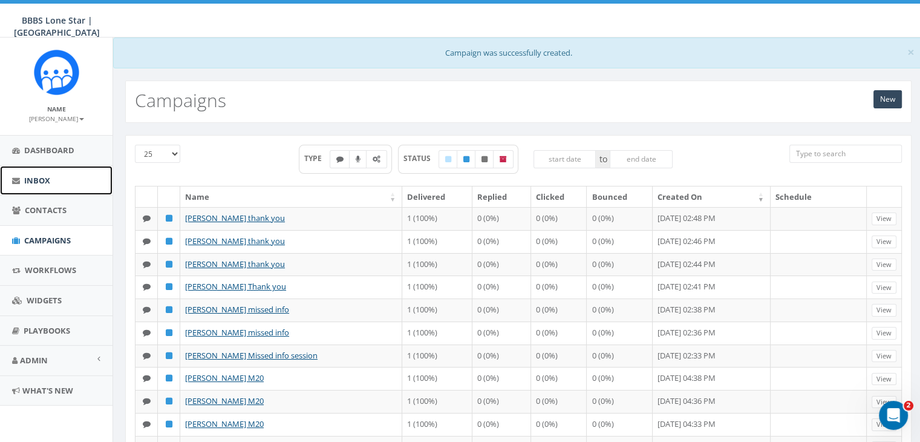
click at [37, 177] on span "Inbox" at bounding box center [37, 180] width 26 height 11
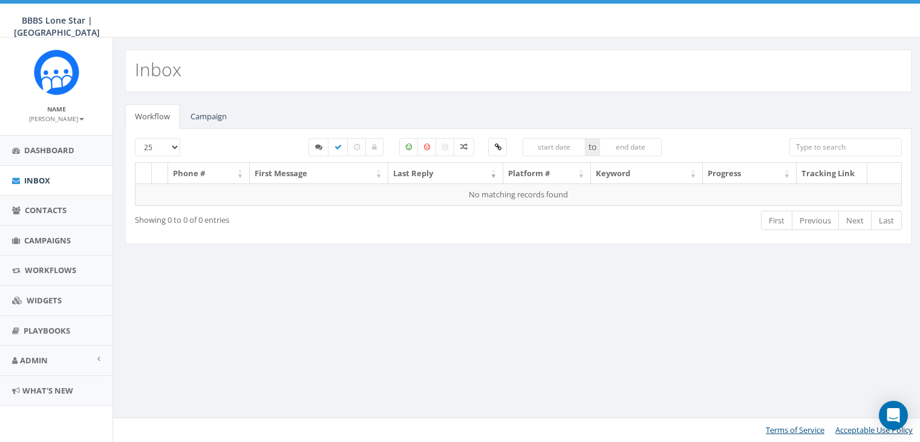
select select
click at [194, 117] on link "Campaign" at bounding box center [209, 116] width 56 height 25
select select
click at [218, 113] on link "Campaign" at bounding box center [209, 116] width 56 height 25
